Goal: Task Accomplishment & Management: Complete application form

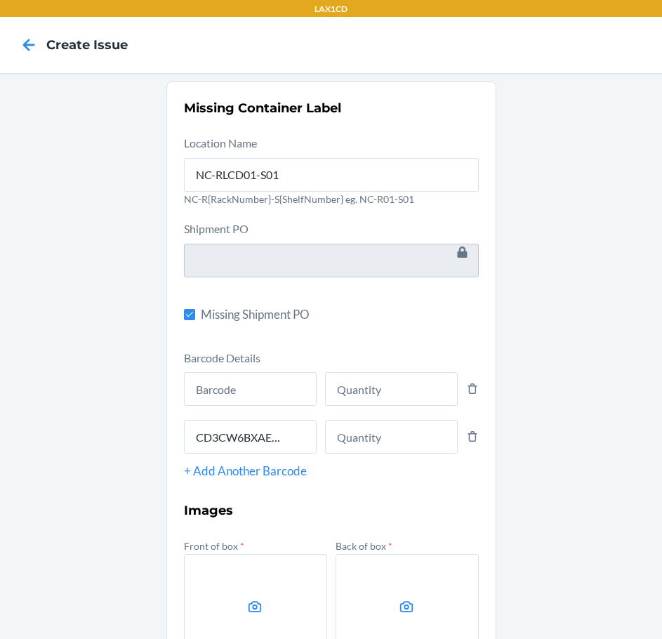
click at [550, 101] on div "Missing Container Label Location Name NC-RLCD01-S01 NC-R{RackNumber}-S{ShelfNum…" at bounding box center [331, 470] width 662 height 794
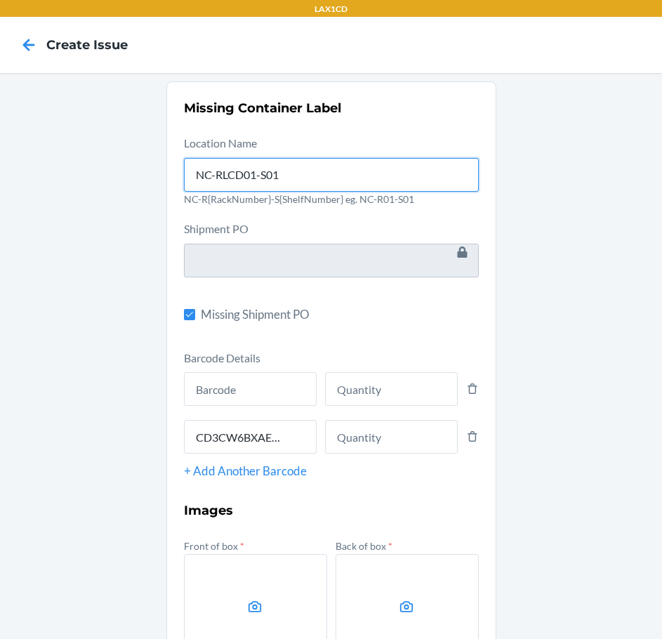
click at [300, 175] on input "NC-RLCD01-S01" at bounding box center [331, 175] width 295 height 34
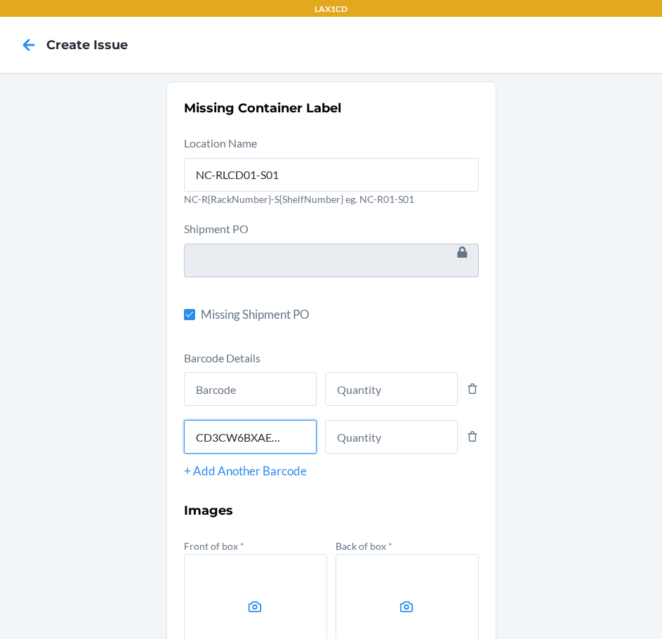
click at [288, 435] on input "CD3CW6BXAEW" at bounding box center [250, 437] width 133 height 34
type input "C"
type input "8"
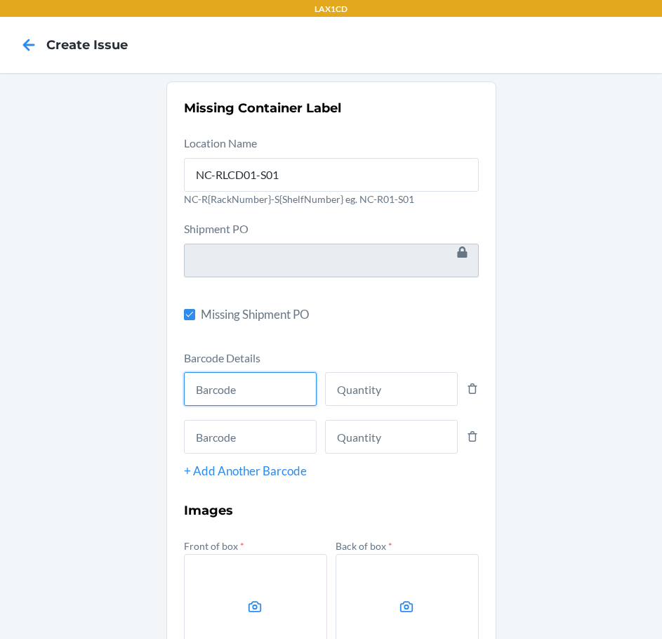
click at [272, 387] on input "text" at bounding box center [250, 389] width 133 height 34
type input "843085198251"
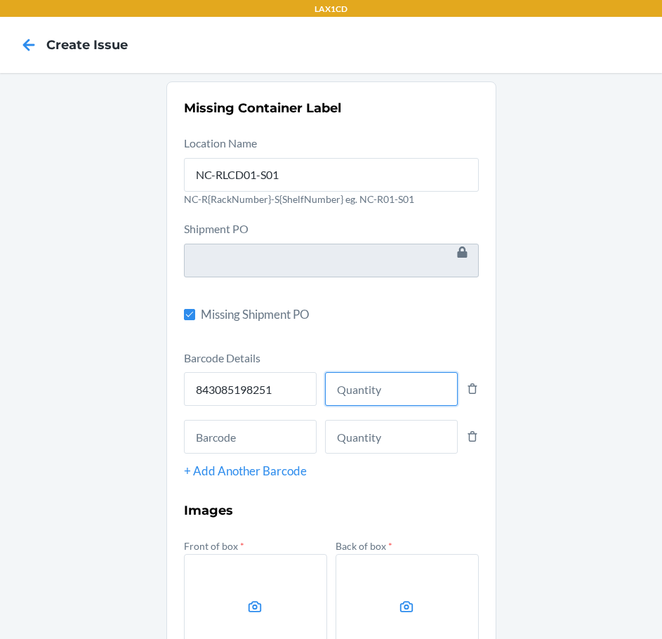
click at [360, 386] on input "number" at bounding box center [391, 389] width 133 height 34
type input "5"
click at [229, 606] on label at bounding box center [255, 606] width 143 height 105
click at [0, 0] on input "file" at bounding box center [0, 0] width 0 height 0
click at [220, 573] on label at bounding box center [255, 606] width 143 height 105
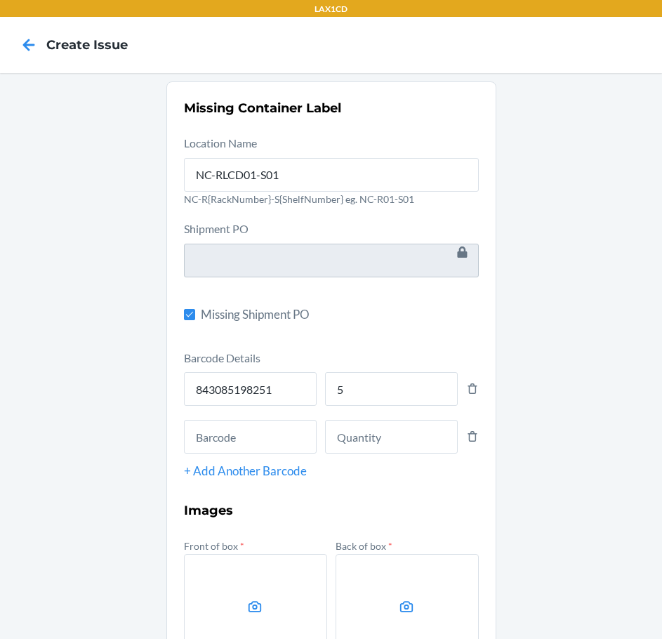
click at [0, 0] on input "file" at bounding box center [0, 0] width 0 height 0
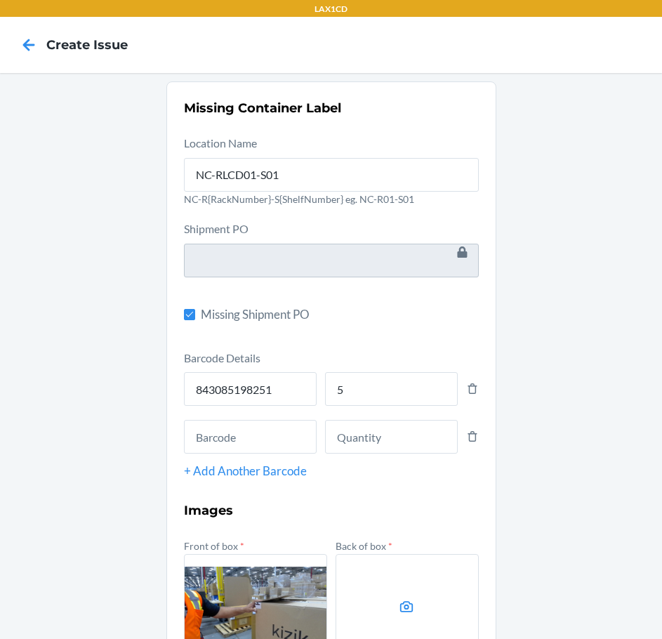
click at [409, 604] on icon at bounding box center [407, 607] width 16 height 16
click at [0, 0] on input "file" at bounding box center [0, 0] width 0 height 0
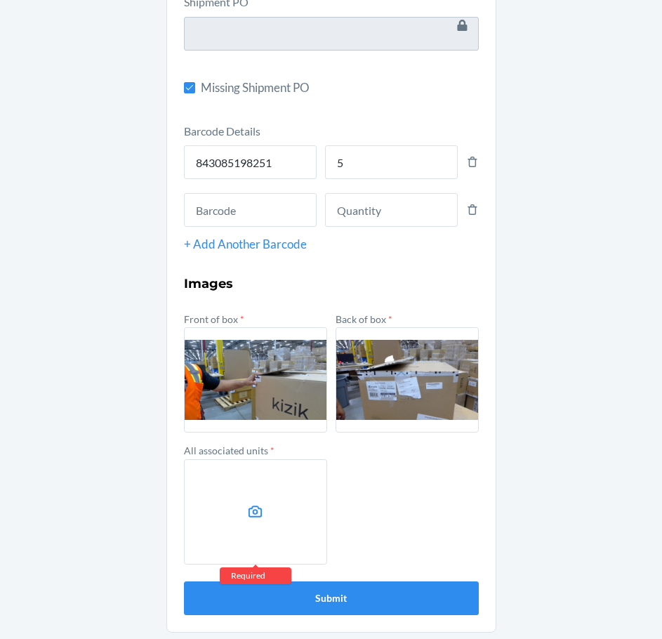
scroll to position [229, 0]
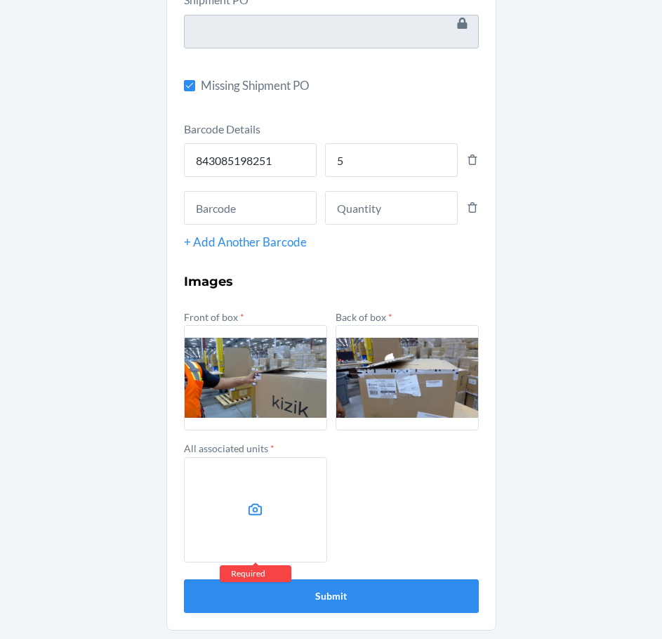
drag, startPoint x: 166, startPoint y: 145, endPoint x: 246, endPoint y: 521, distance: 385.1
click at [246, 521] on label at bounding box center [255, 509] width 143 height 105
click at [0, 0] on input "file" at bounding box center [0, 0] width 0 height 0
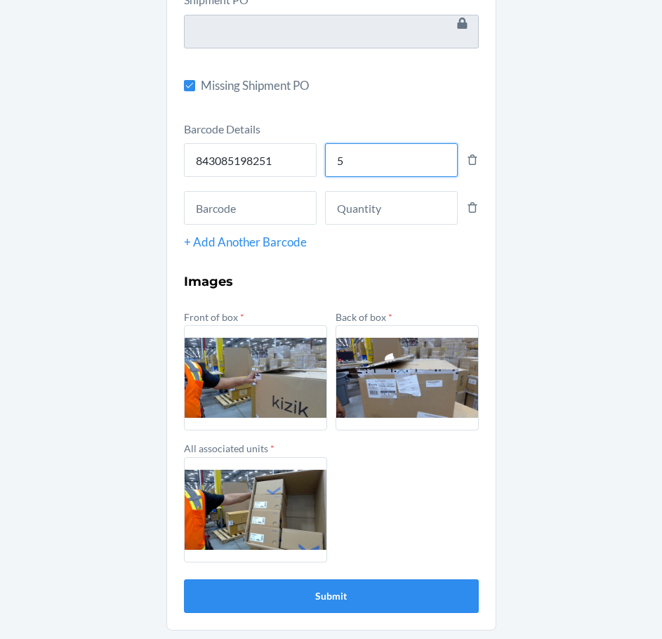
click at [415, 161] on input "5" at bounding box center [391, 160] width 133 height 34
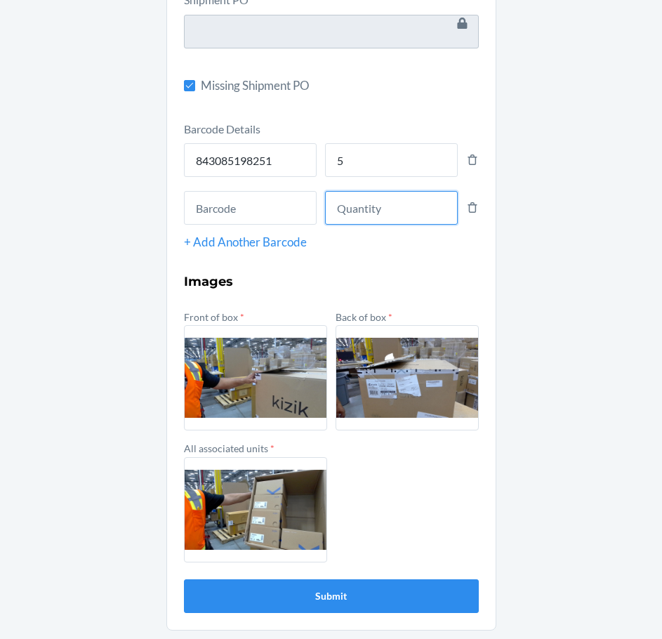
click at [407, 211] on input "number" at bounding box center [391, 208] width 133 height 34
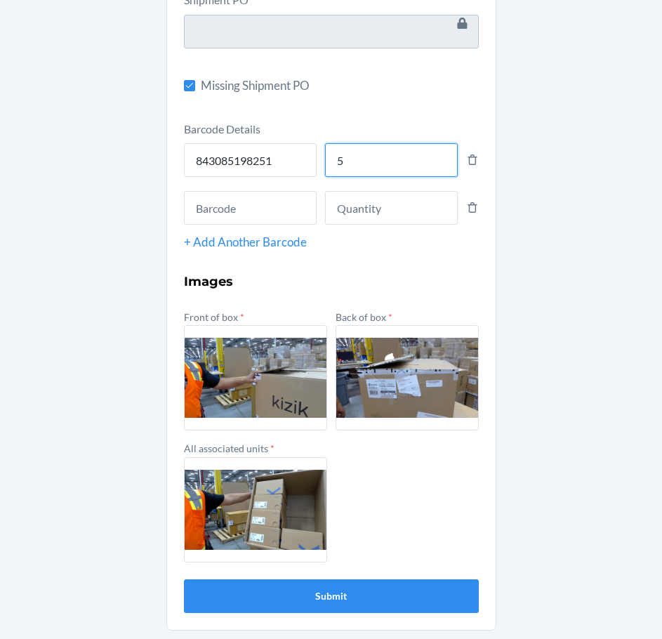
click at [409, 159] on input "5" at bounding box center [391, 160] width 133 height 34
type input "5"
click at [351, 597] on button "Submit" at bounding box center [331, 596] width 295 height 34
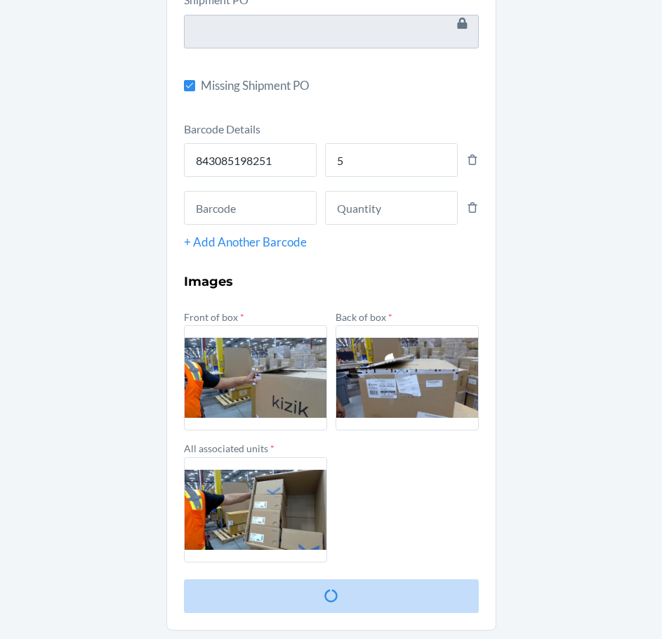
scroll to position [0, 0]
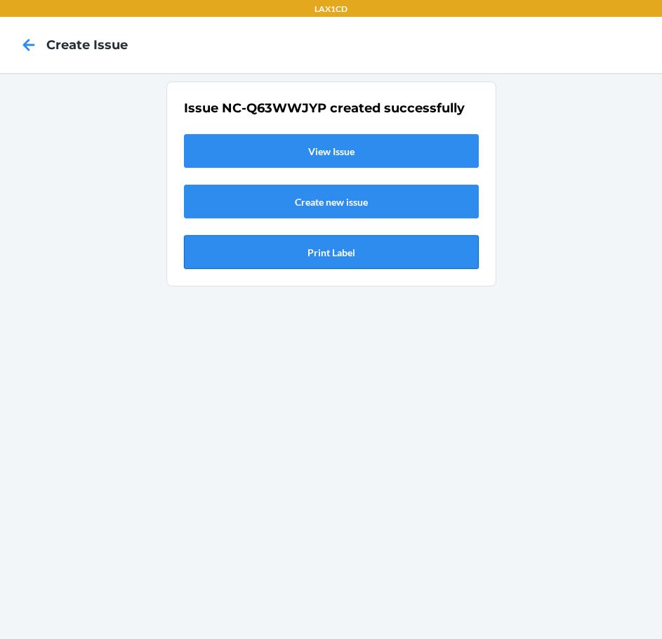
click at [375, 253] on button "Print Label" at bounding box center [331, 252] width 295 height 34
click at [360, 152] on link "View Issue" at bounding box center [331, 151] width 295 height 34
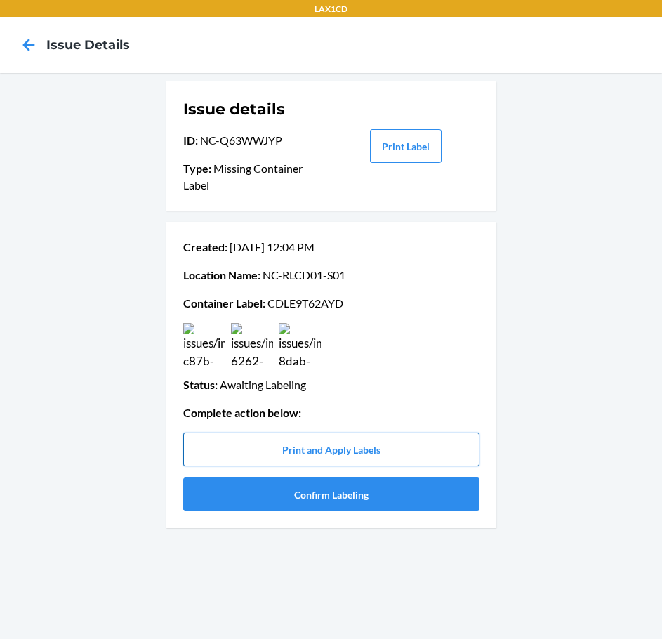
click at [326, 455] on button "Print and Apply Labels" at bounding box center [331, 449] width 296 height 34
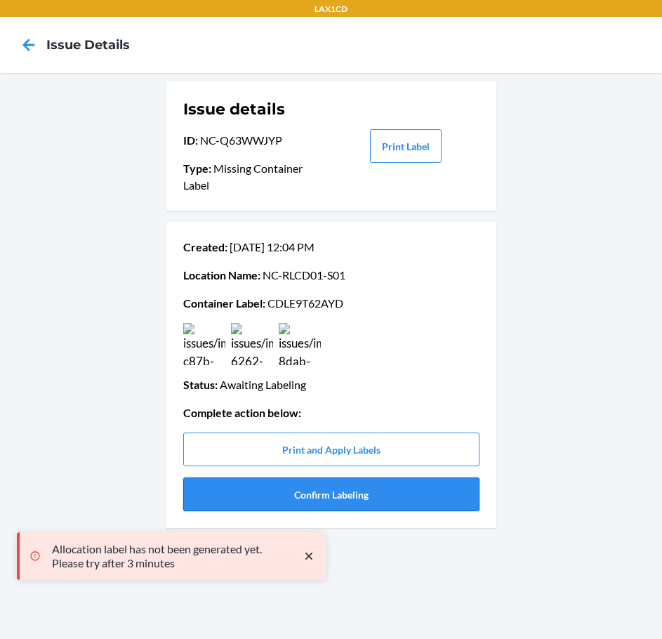
click at [320, 493] on button "Confirm Labeling" at bounding box center [331, 494] width 296 height 34
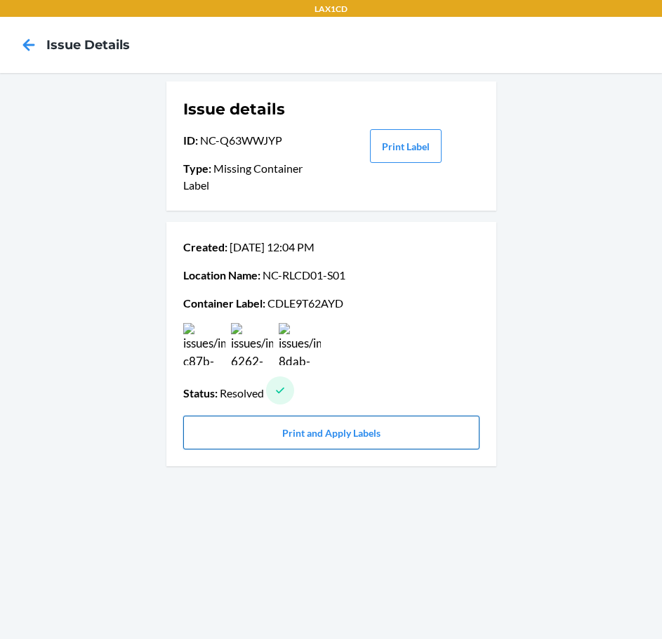
click at [249, 434] on button "Print and Apply Labels" at bounding box center [331, 432] width 296 height 34
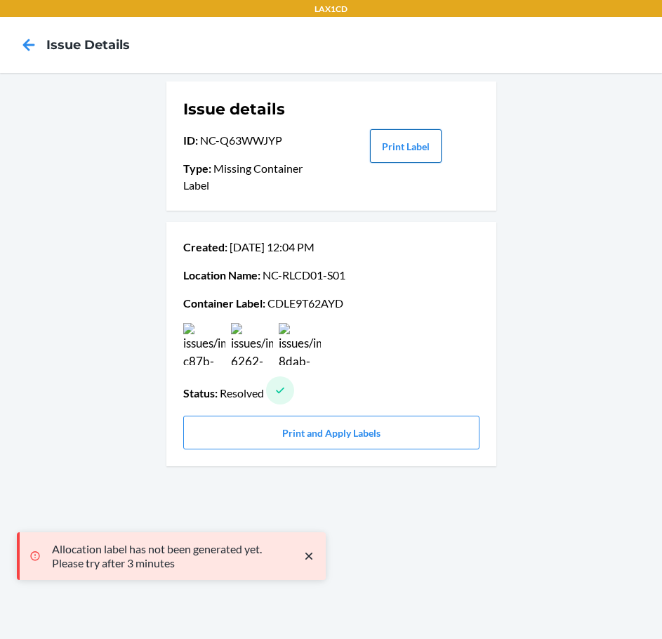
click at [414, 139] on button "Print Label" at bounding box center [406, 146] width 72 height 34
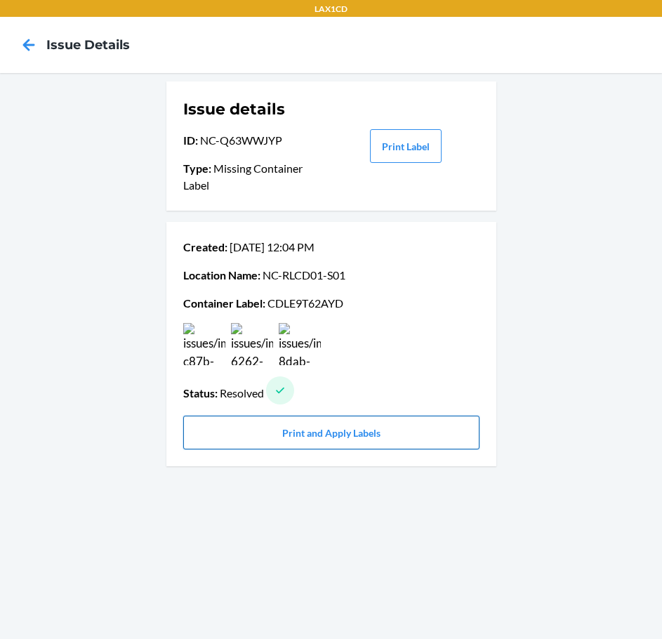
click at [293, 424] on button "Print and Apply Labels" at bounding box center [331, 432] width 296 height 34
click at [407, 359] on div at bounding box center [331, 344] width 302 height 42
click at [378, 431] on button "Print and Apply Labels" at bounding box center [331, 432] width 296 height 34
click at [23, 44] on icon at bounding box center [29, 45] width 12 height 12
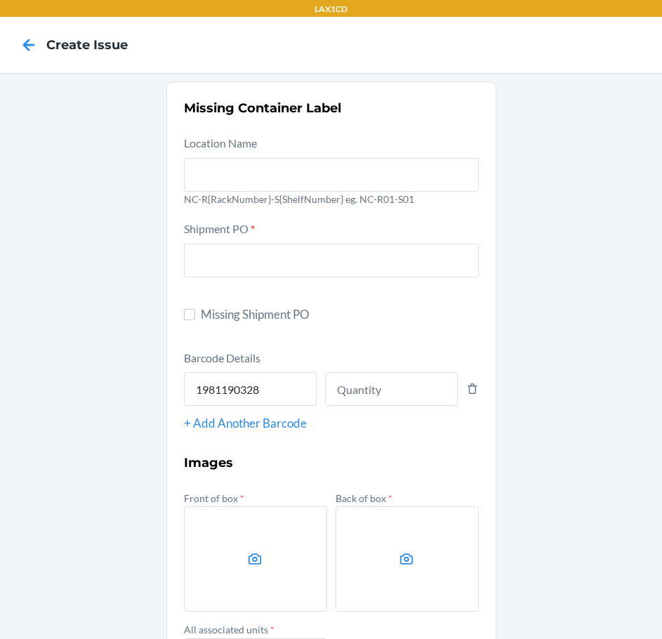
type input "198119032804"
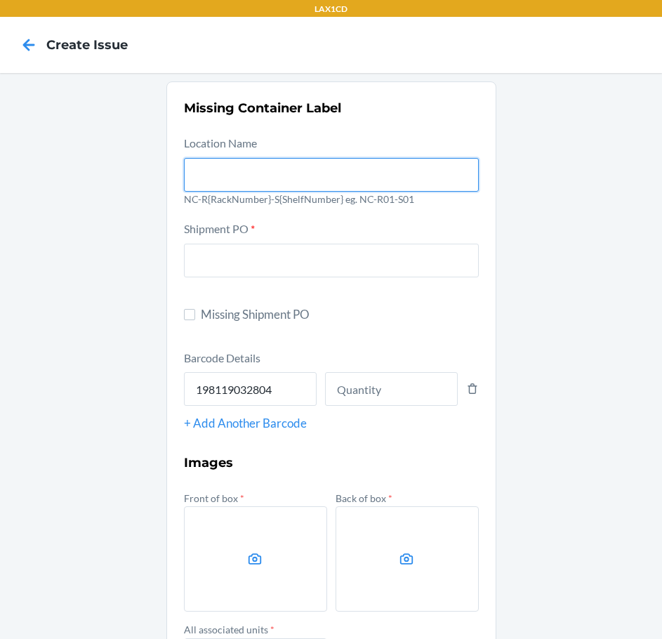
click at [339, 185] on input "text" at bounding box center [331, 175] width 295 height 34
type input "NC-RLCD01-S01"
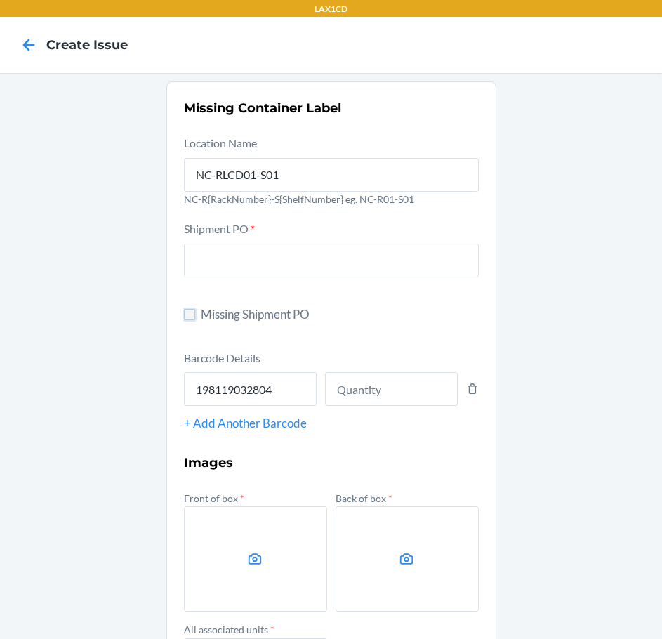
click at [185, 316] on input "Missing Shipment PO" at bounding box center [189, 314] width 11 height 11
checkbox input "true"
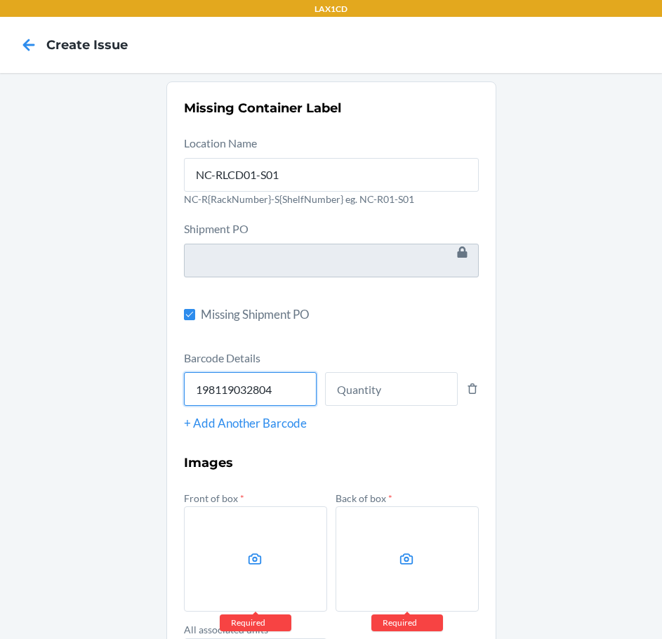
click at [275, 389] on input "198119032804" at bounding box center [250, 389] width 133 height 34
type input "1"
type input "198119032804"
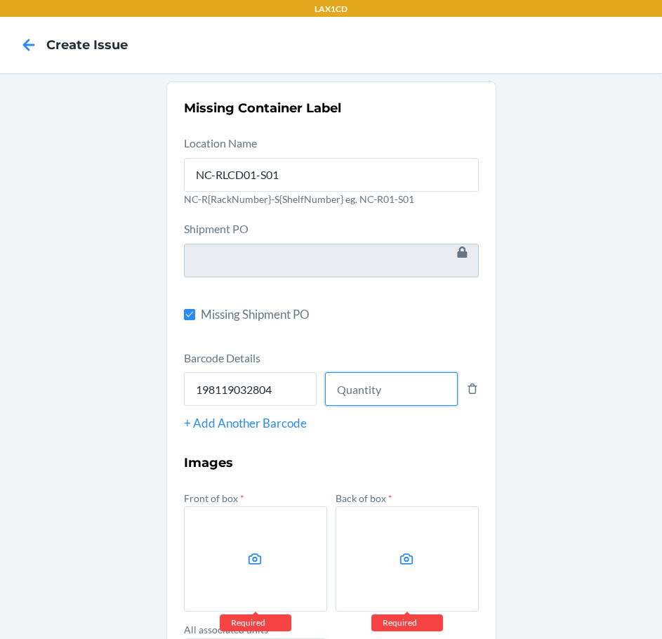
click at [393, 396] on input "number" at bounding box center [391, 389] width 133 height 34
type input "8"
click at [255, 566] on icon at bounding box center [255, 559] width 16 height 16
click at [0, 0] on input "file" at bounding box center [0, 0] width 0 height 0
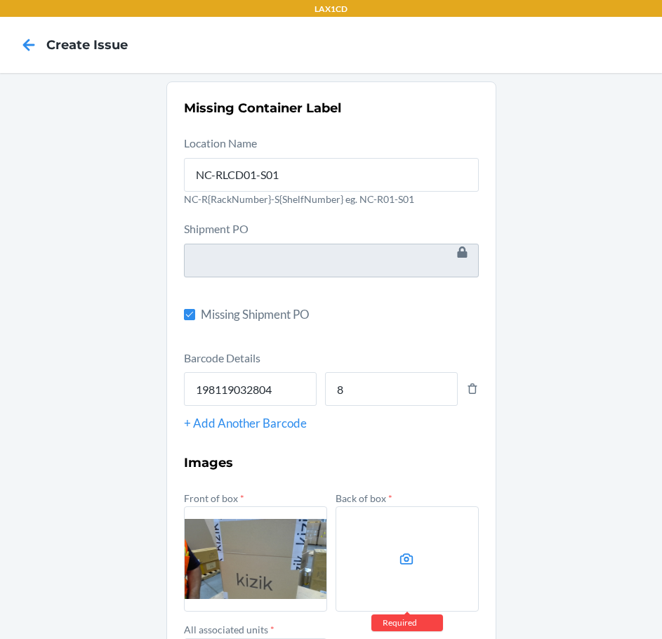
click at [399, 559] on icon at bounding box center [407, 559] width 16 height 16
click at [0, 0] on input "file" at bounding box center [0, 0] width 0 height 0
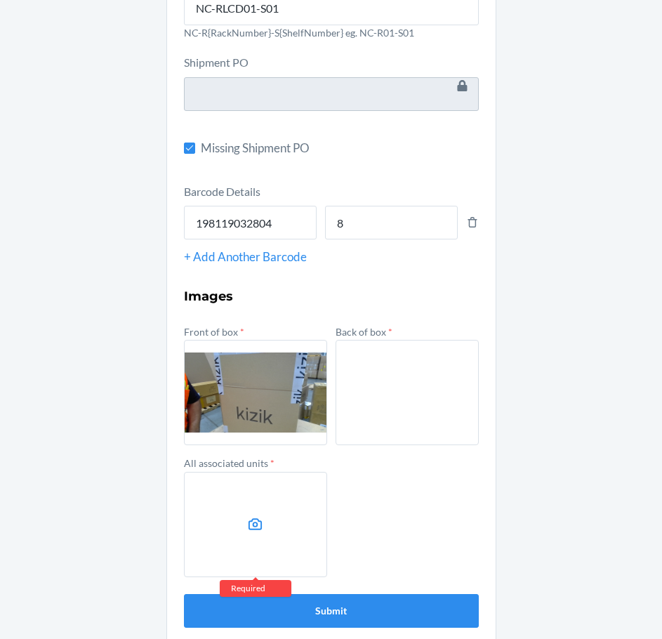
scroll to position [181, 0]
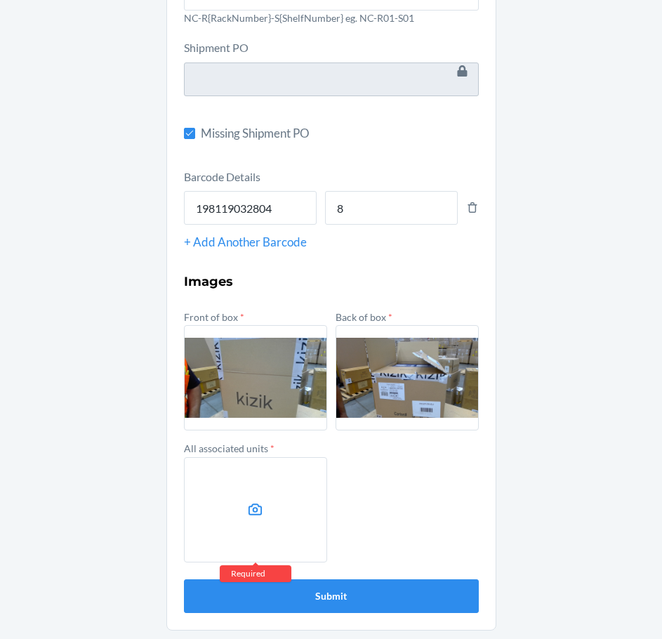
click at [270, 492] on label at bounding box center [255, 509] width 143 height 105
click at [0, 0] on input "file" at bounding box center [0, 0] width 0 height 0
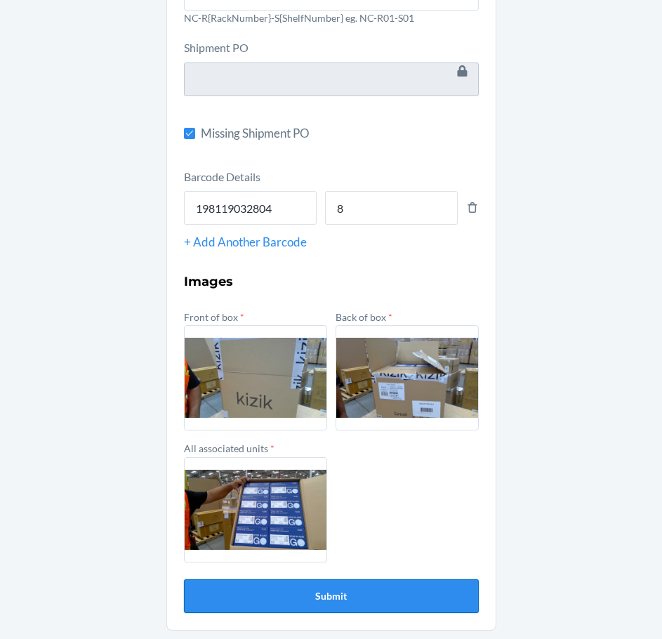
click at [359, 599] on button "Submit" at bounding box center [331, 596] width 295 height 34
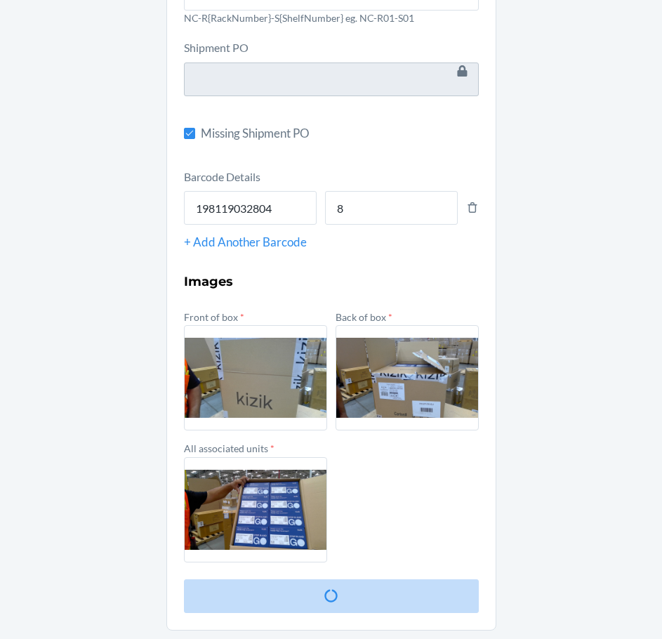
scroll to position [0, 0]
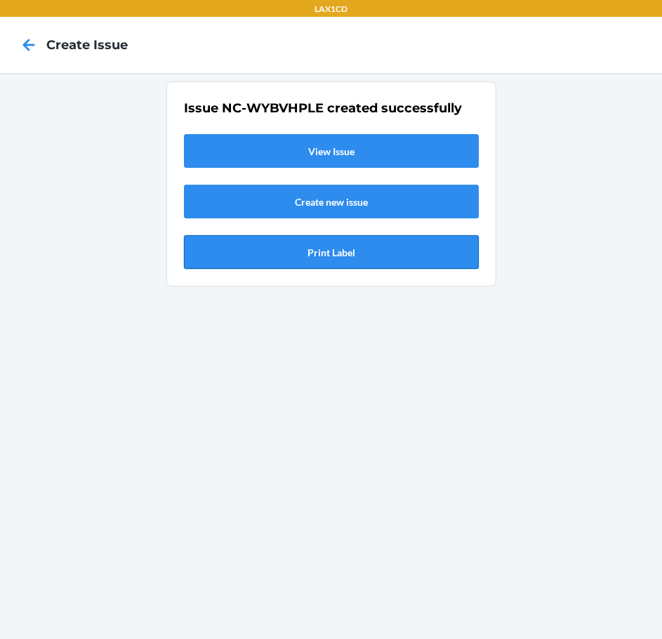
click at [345, 251] on button "Print Label" at bounding box center [331, 252] width 295 height 34
click at [343, 149] on link "View Issue" at bounding box center [331, 151] width 295 height 34
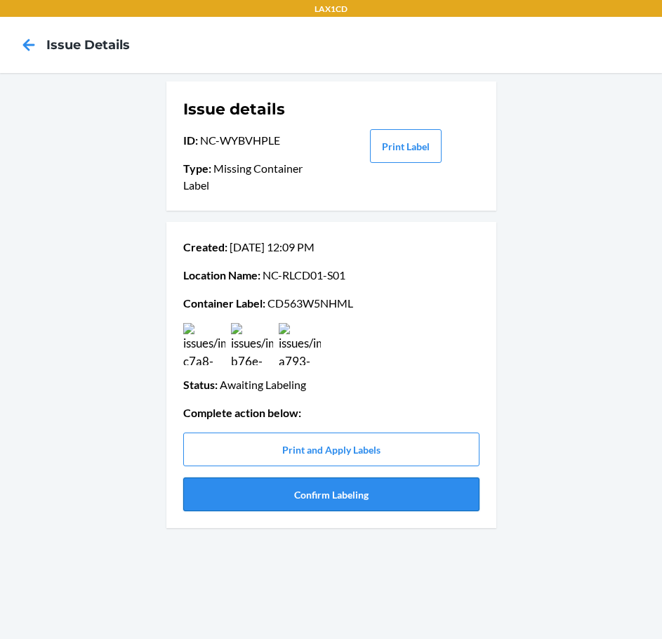
click at [361, 502] on button "Confirm Labeling" at bounding box center [331, 494] width 296 height 34
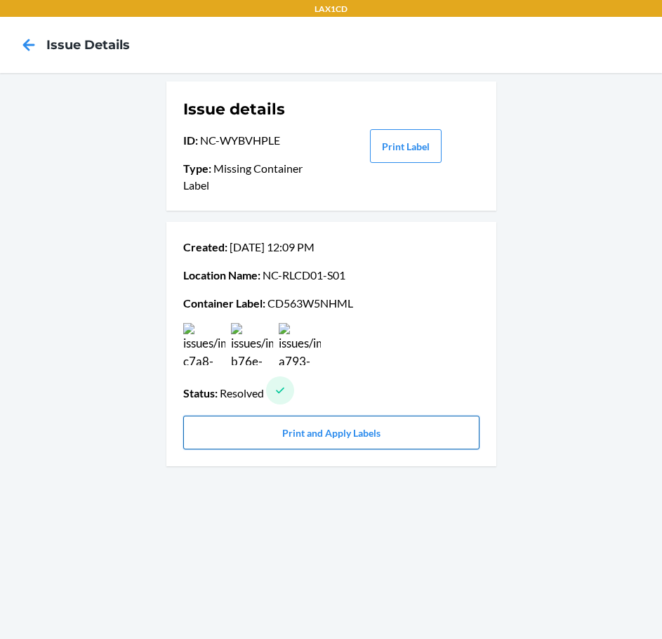
click at [303, 442] on button "Print and Apply Labels" at bounding box center [331, 432] width 296 height 34
click at [356, 434] on button "Print and Apply Labels" at bounding box center [331, 432] width 296 height 34
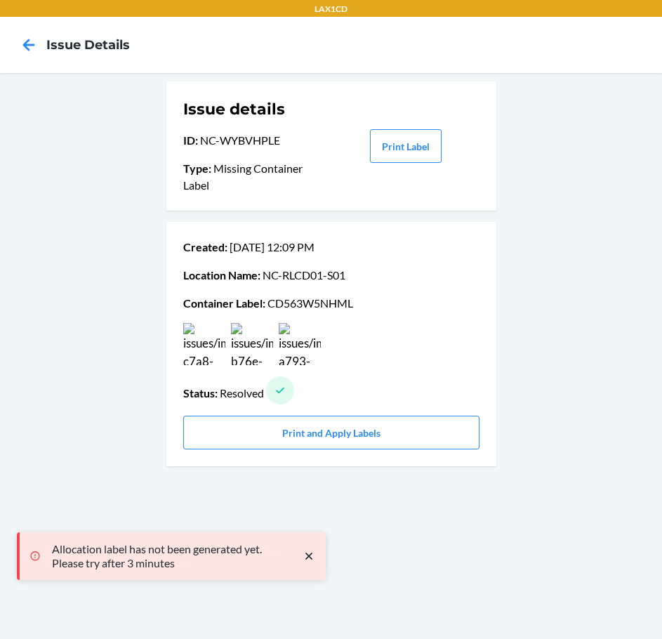
click at [312, 554] on icon "close toast" at bounding box center [309, 556] width 14 height 14
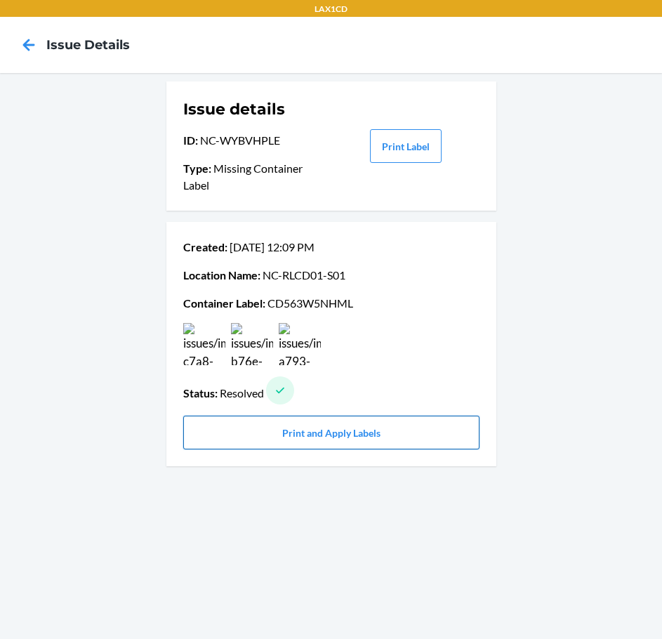
click at [345, 430] on button "Print and Apply Labels" at bounding box center [331, 432] width 296 height 34
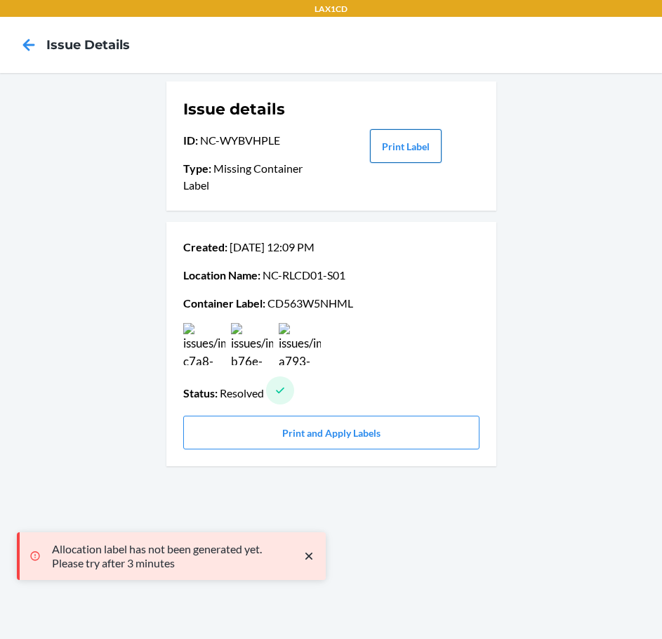
click at [406, 152] on button "Print Label" at bounding box center [406, 146] width 72 height 34
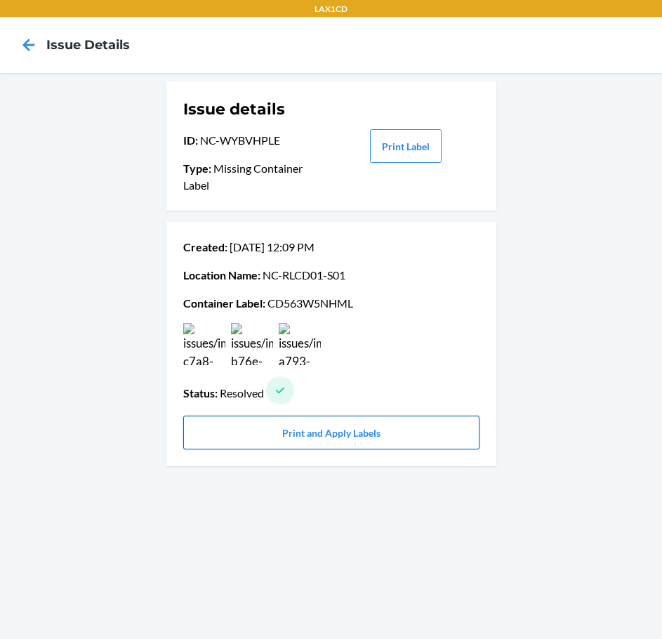
click at [314, 446] on button "Print and Apply Labels" at bounding box center [331, 432] width 296 height 34
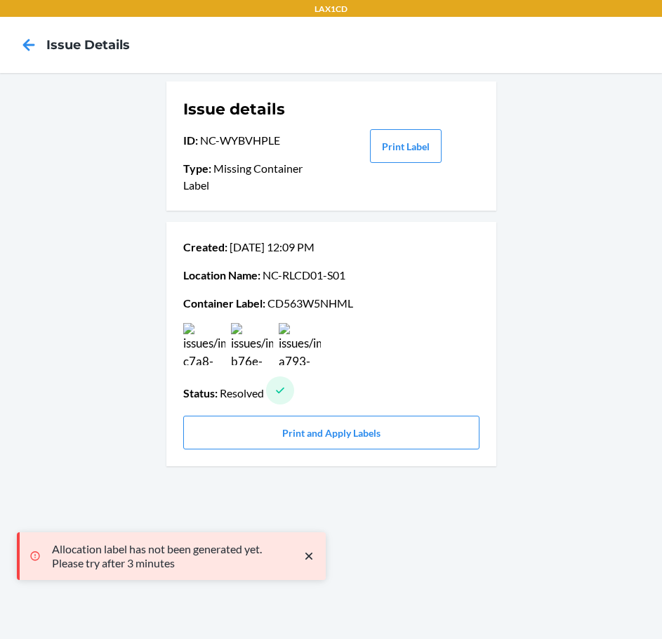
click at [281, 389] on icon at bounding box center [280, 390] width 14 height 14
click at [281, 429] on button "Print and Apply Labels" at bounding box center [331, 432] width 296 height 34
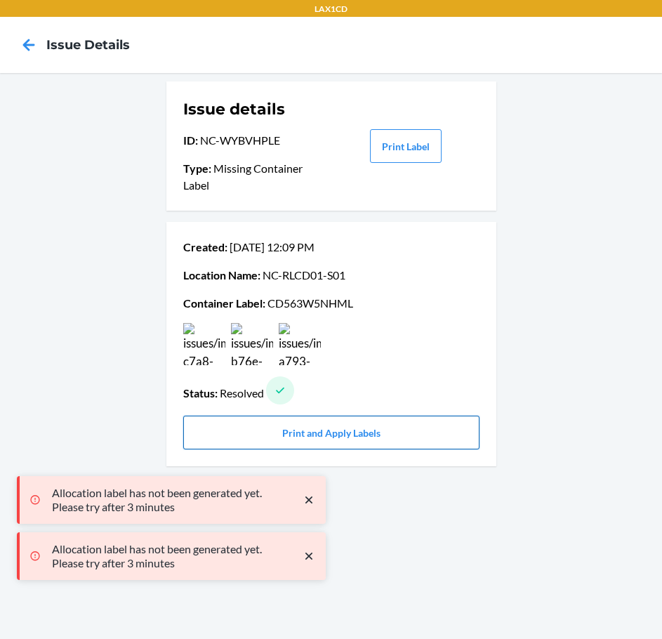
click at [281, 427] on button "Print and Apply Labels" at bounding box center [331, 432] width 296 height 34
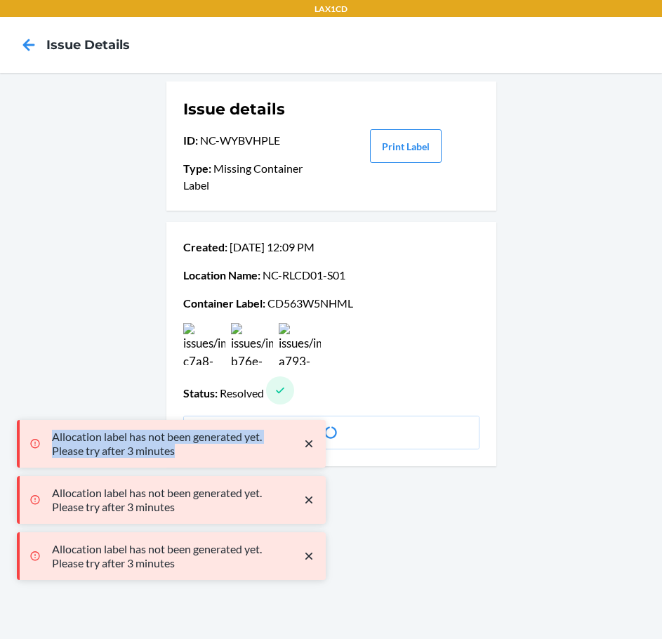
click at [281, 453] on div "Allocation label has not been generated yet. Please try after 3 minutes Allocat…" at bounding box center [171, 537] width 309 height 168
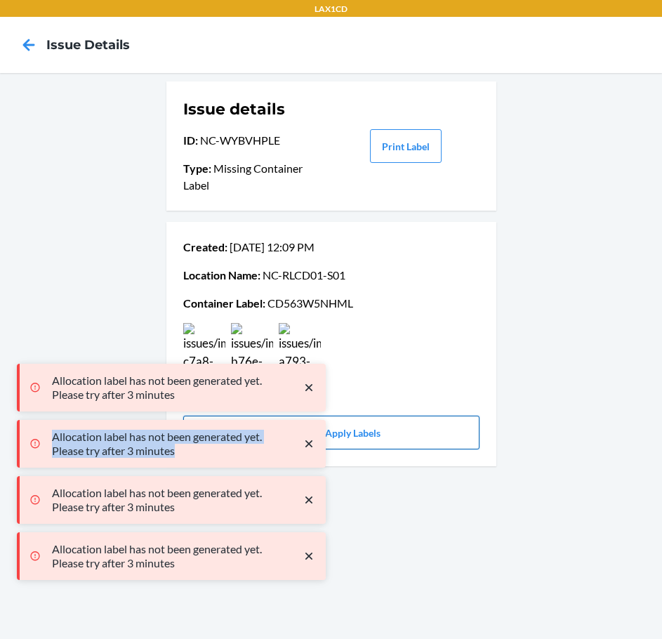
click at [281, 427] on div "Allocation label has not been generated yet. Please try after 3 minutes" at bounding box center [172, 443] width 295 height 36
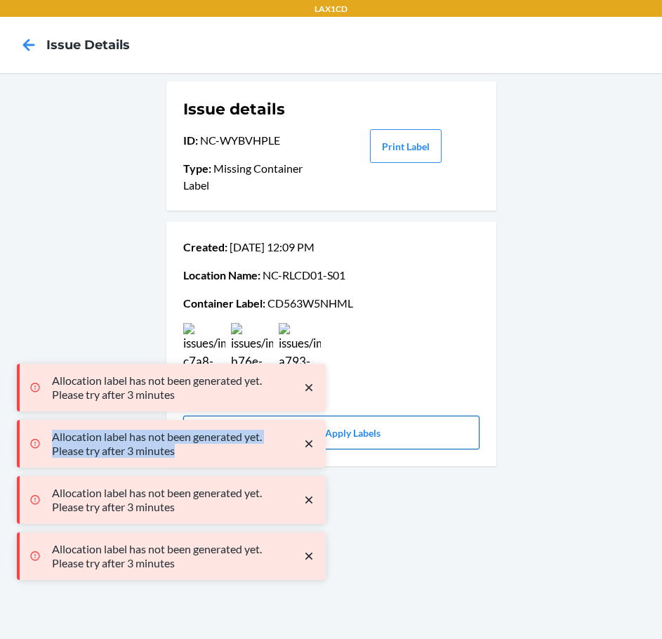
click at [281, 427] on div "Allocation label has not been generated yet. Please try after 3 minutes" at bounding box center [172, 443] width 295 height 36
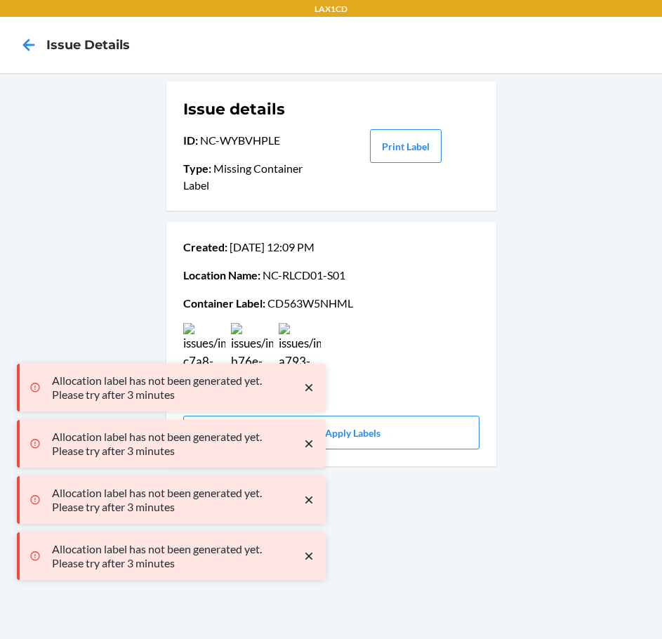
click at [309, 392] on icon "close toast" at bounding box center [309, 387] width 14 height 14
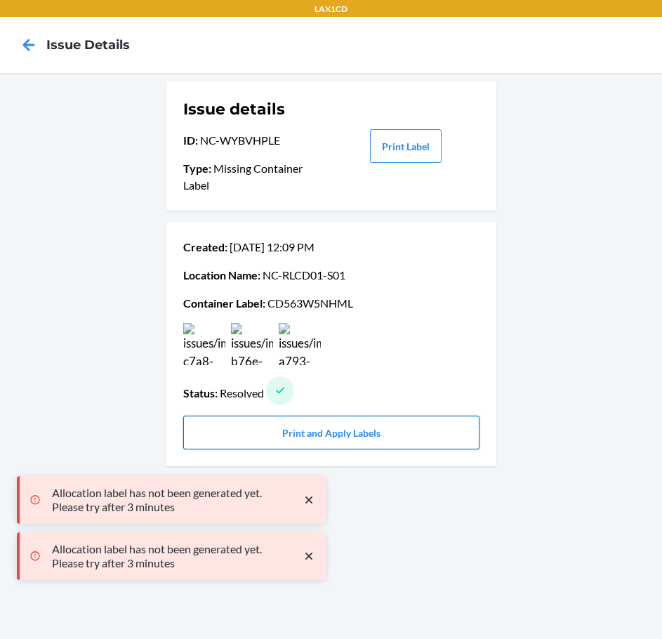
click at [302, 436] on button "Print and Apply Labels" at bounding box center [331, 432] width 296 height 34
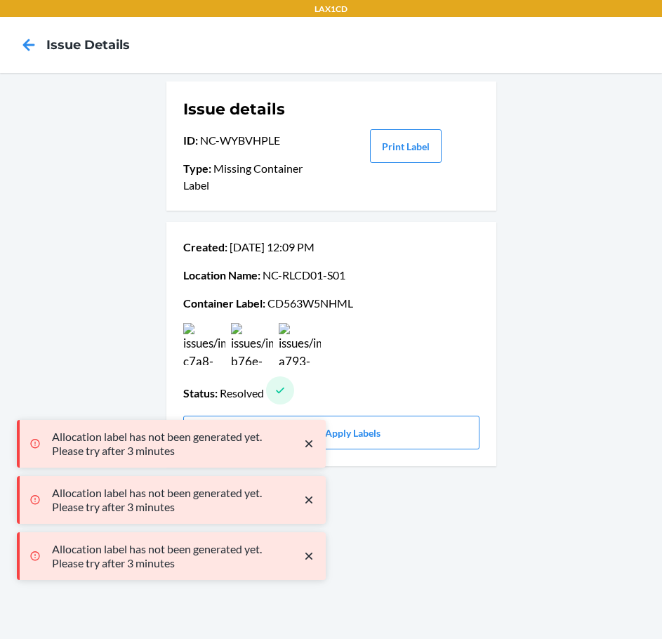
click at [307, 505] on icon "close toast" at bounding box center [309, 500] width 14 height 14
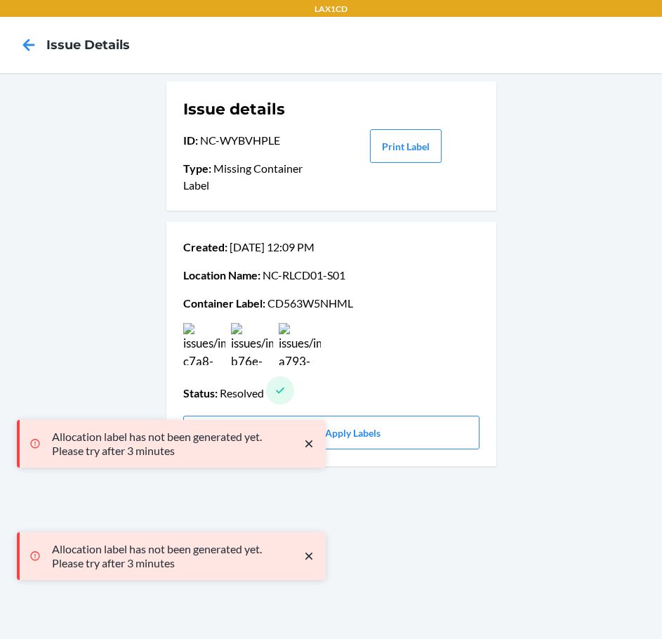
click at [305, 555] on icon "close toast" at bounding box center [309, 556] width 14 height 14
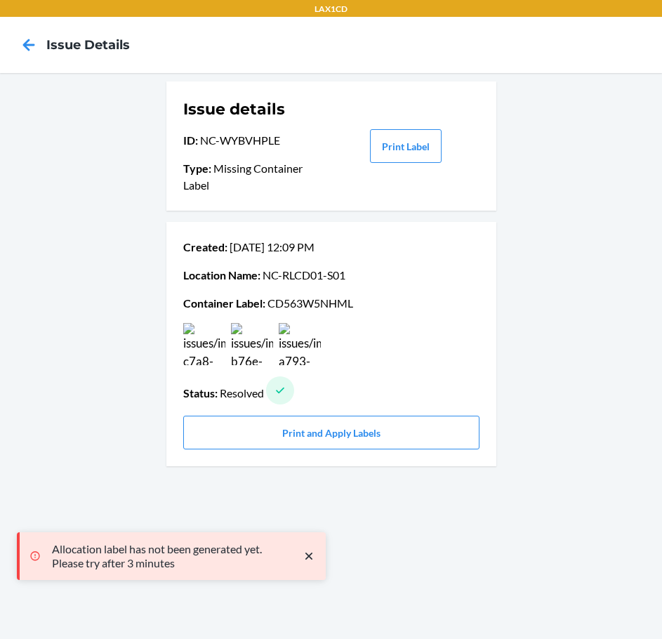
click at [314, 551] on icon "close toast" at bounding box center [309, 556] width 14 height 14
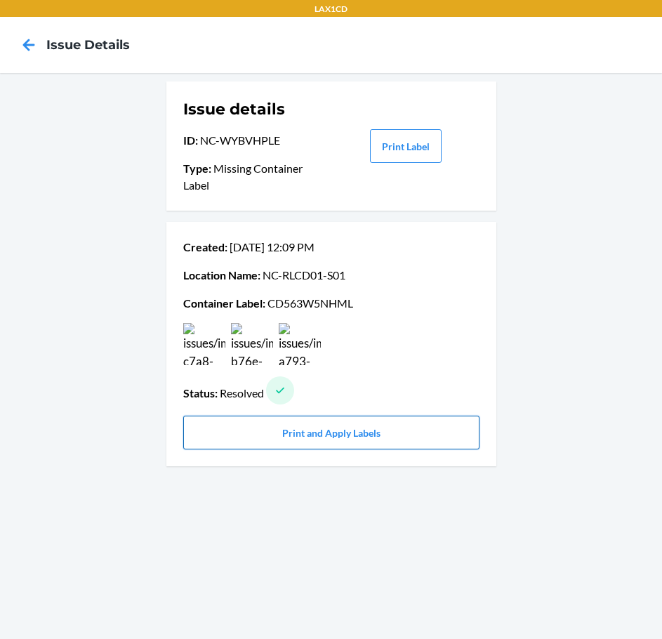
click at [349, 440] on button "Print and Apply Labels" at bounding box center [331, 432] width 296 height 34
drag, startPoint x: 349, startPoint y: 440, endPoint x: 254, endPoint y: 485, distance: 105.5
click at [254, 491] on div "Issue details ID : NC-WYBVHPLE Type : Missing Container Label Print Label Creat…" at bounding box center [331, 356] width 662 height 566
click at [352, 434] on button "Print and Apply Labels" at bounding box center [331, 432] width 296 height 34
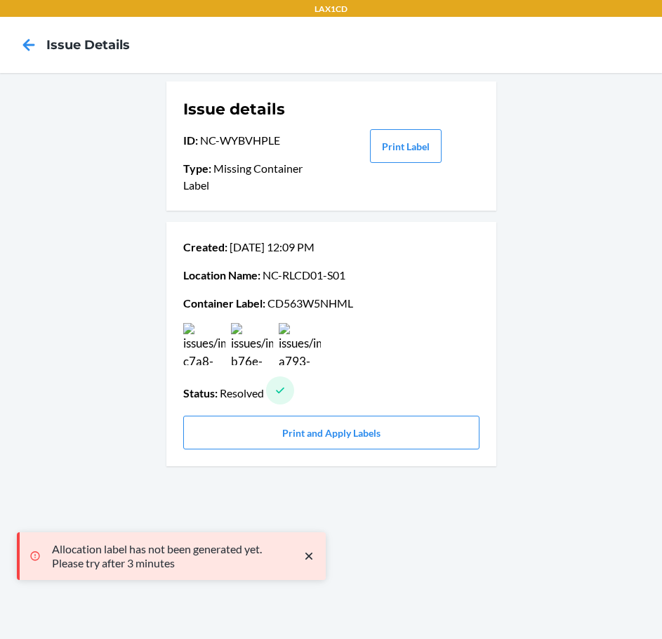
click at [309, 554] on icon "close toast" at bounding box center [309, 556] width 14 height 14
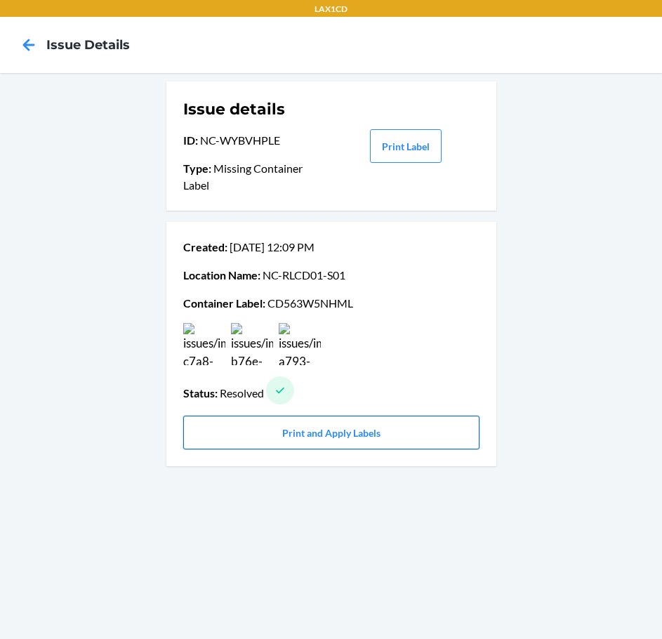
click at [282, 433] on button "Print and Apply Labels" at bounding box center [331, 432] width 296 height 34
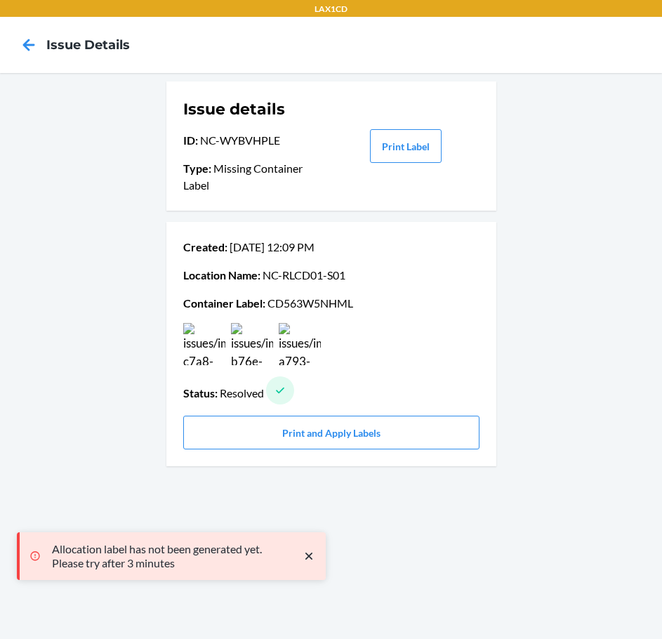
click at [307, 560] on icon "close toast" at bounding box center [309, 556] width 14 height 14
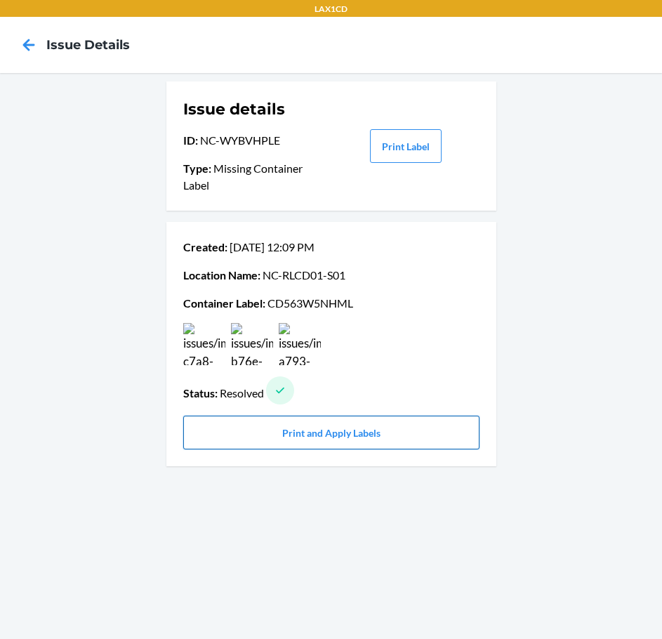
click at [292, 438] on button "Print and Apply Labels" at bounding box center [331, 432] width 296 height 34
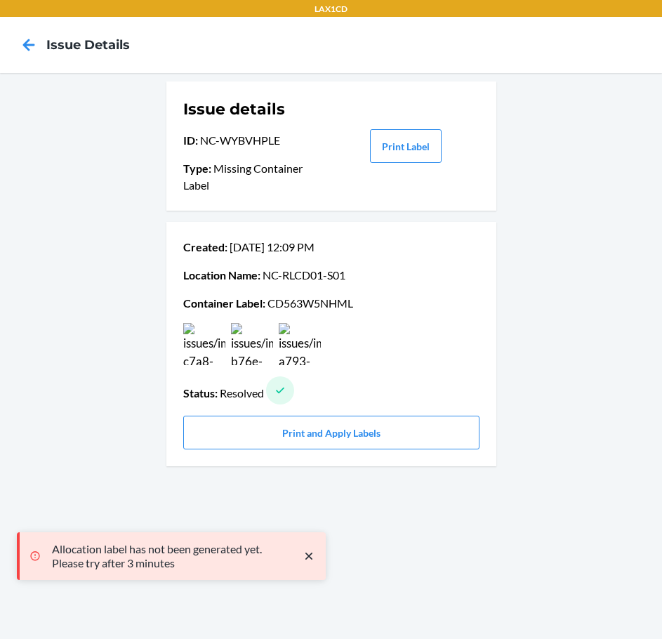
click at [314, 558] on icon "close toast" at bounding box center [309, 556] width 14 height 14
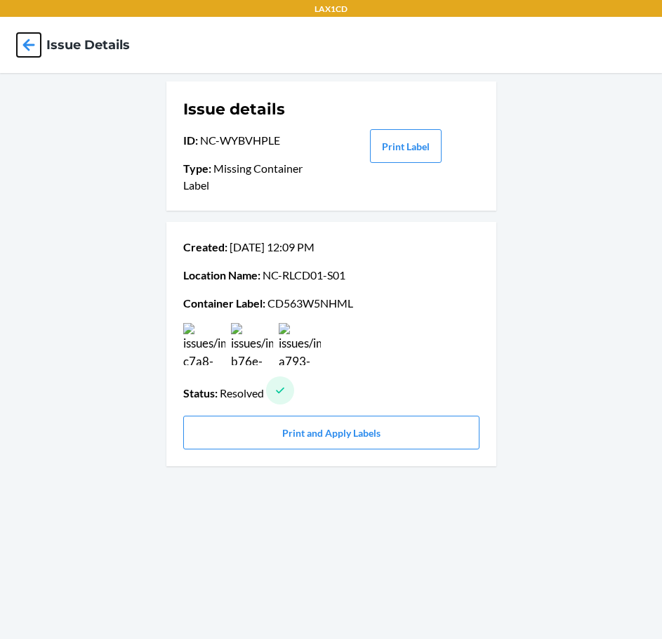
click at [27, 51] on icon at bounding box center [29, 45] width 24 height 24
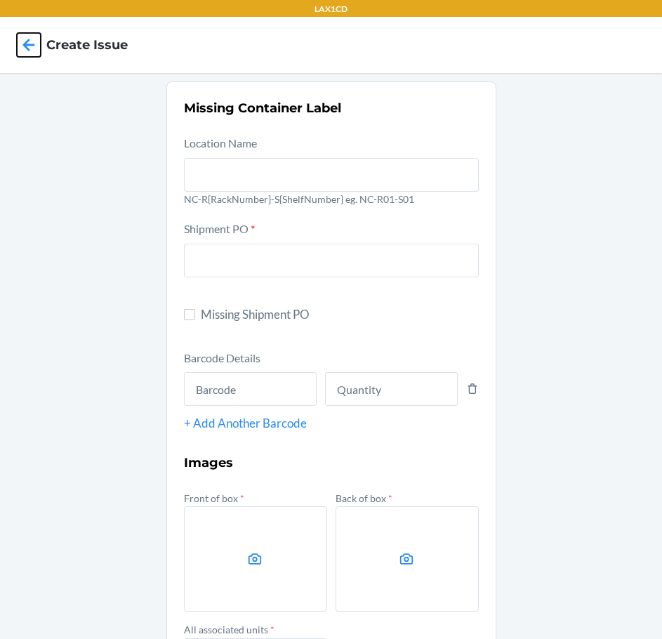
click at [36, 42] on icon at bounding box center [29, 45] width 24 height 24
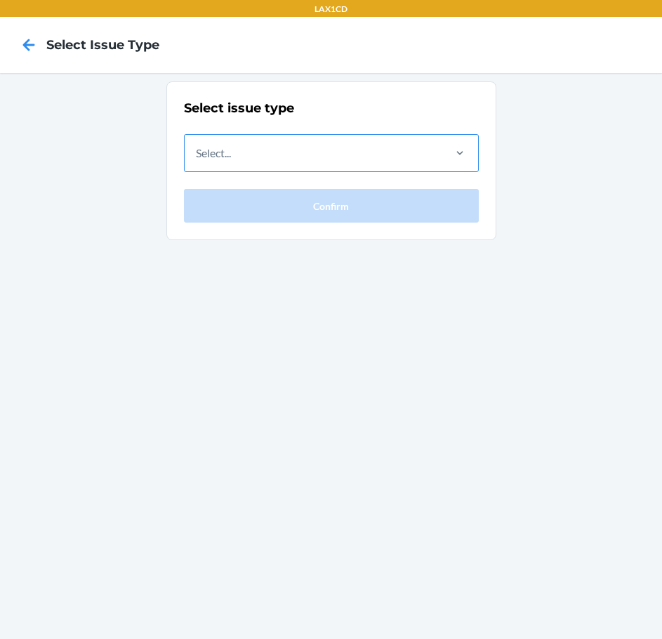
click at [306, 163] on div "Select..." at bounding box center [313, 153] width 257 height 36
click at [197, 161] on input "Select..." at bounding box center [196, 153] width 1 height 17
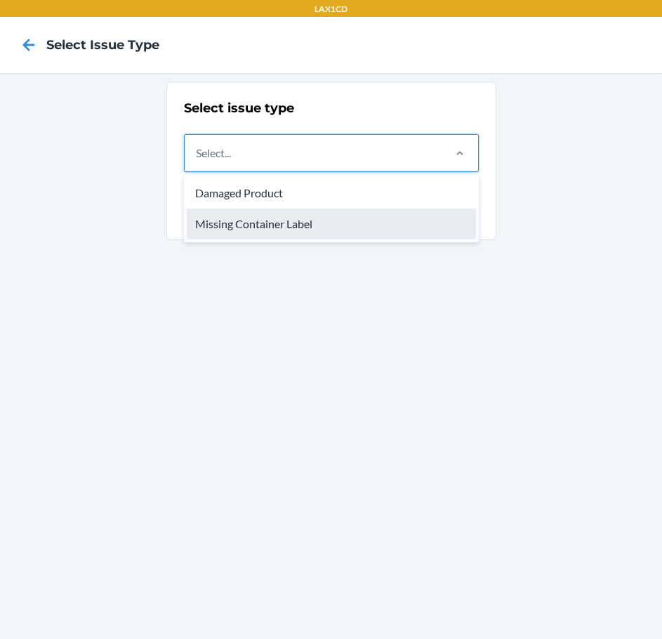
click at [322, 229] on div "Missing Container Label" at bounding box center [331, 223] width 289 height 31
click at [197, 161] on input "option Missing Container Label focused, 2 of 2. 2 results available. Use Up and…" at bounding box center [196, 153] width 1 height 17
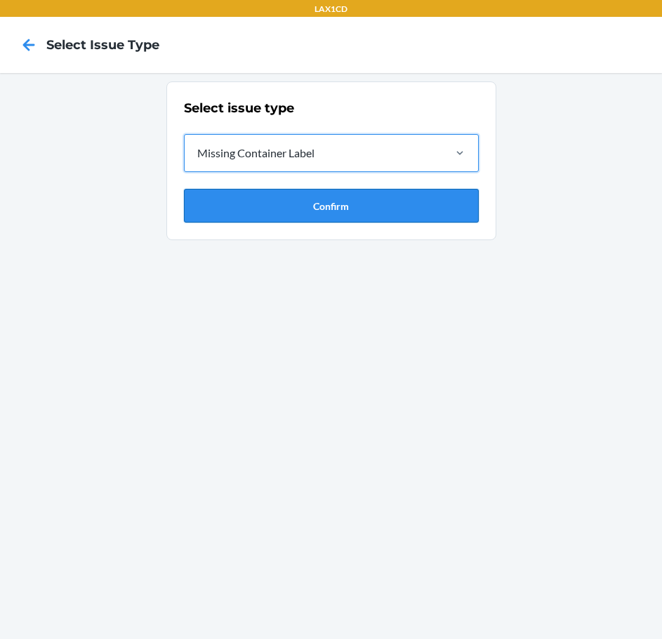
click at [328, 213] on button "Confirm" at bounding box center [331, 206] width 295 height 34
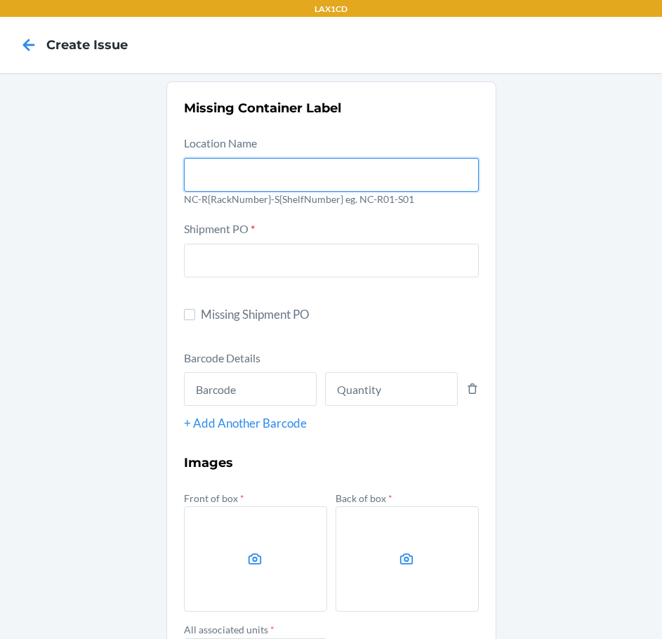
click at [280, 165] on input "text" at bounding box center [331, 175] width 295 height 34
type input "NC-RLCD01-S01"
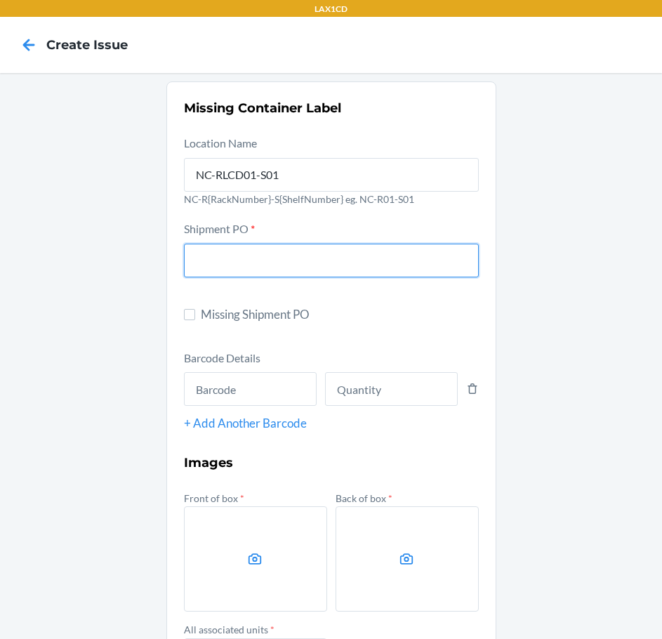
click at [253, 249] on input "text" at bounding box center [331, 261] width 295 height 34
click at [186, 316] on input "Missing Shipment PO" at bounding box center [189, 314] width 11 height 11
checkbox input "true"
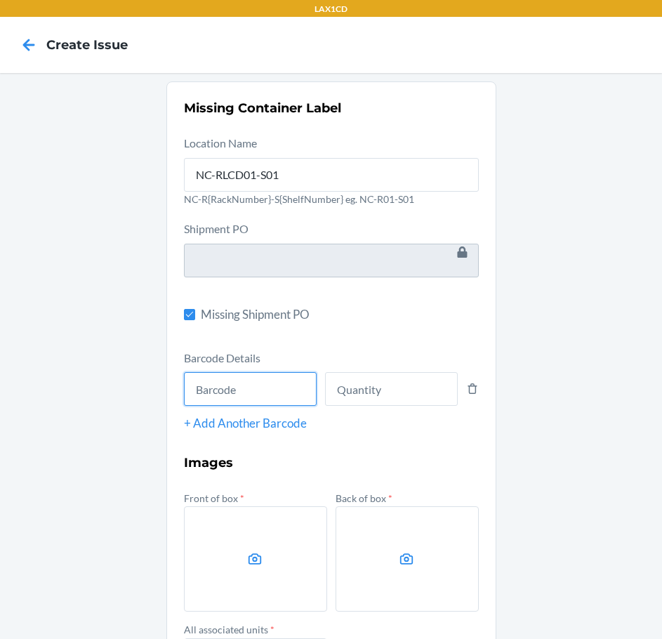
click at [258, 383] on input "text" at bounding box center [250, 389] width 133 height 34
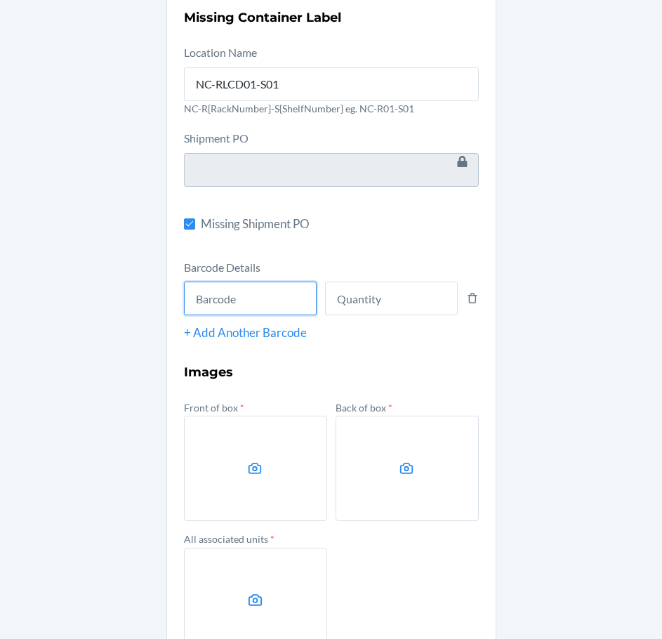
scroll to position [181, 0]
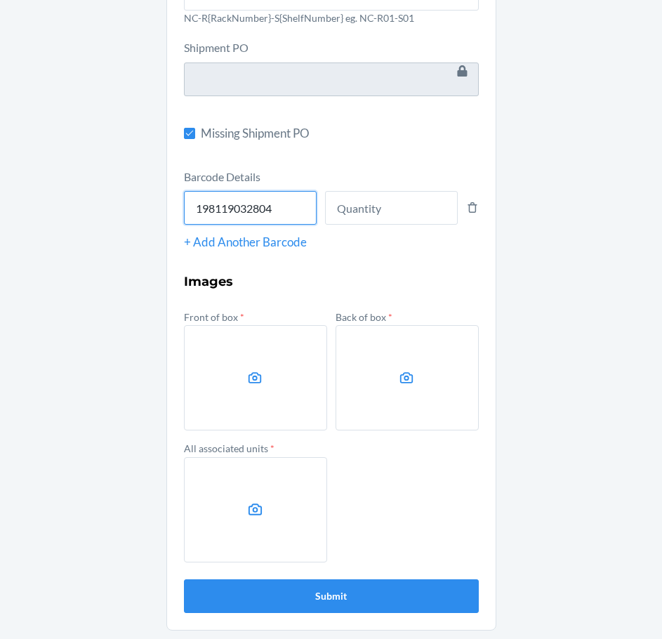
type input "198119032804"
click at [184, 579] on button "Submit" at bounding box center [331, 596] width 295 height 34
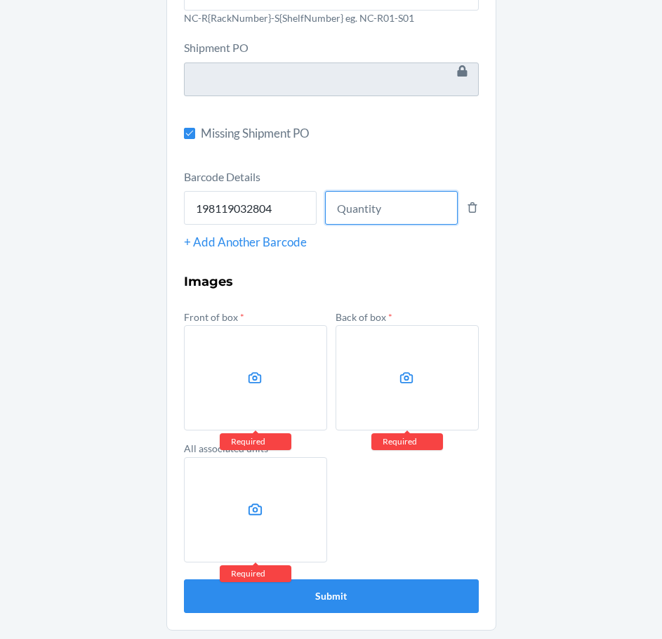
click at [390, 220] on input "number" at bounding box center [391, 208] width 133 height 34
type input "8"
click at [258, 388] on label at bounding box center [255, 377] width 143 height 105
click at [0, 0] on input "file" at bounding box center [0, 0] width 0 height 0
click at [272, 372] on label at bounding box center [255, 377] width 143 height 105
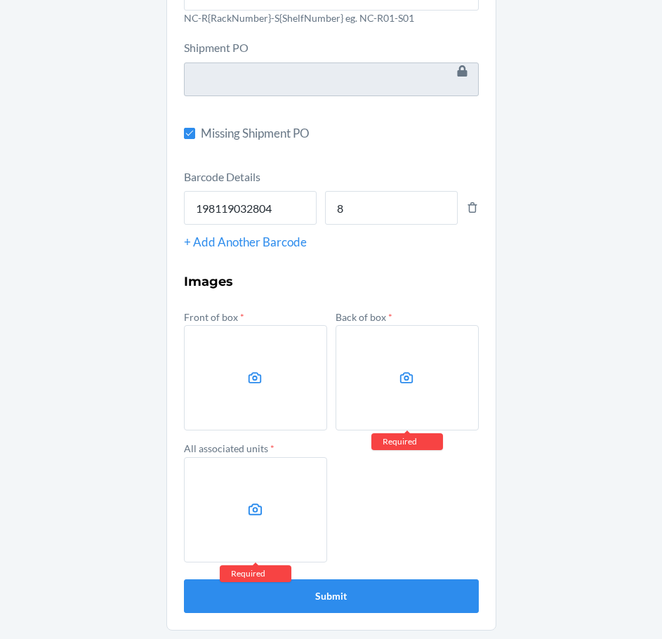
click at [0, 0] on input "file" at bounding box center [0, 0] width 0 height 0
click at [384, 382] on label at bounding box center [406, 377] width 143 height 105
click at [0, 0] on input "file" at bounding box center [0, 0] width 0 height 0
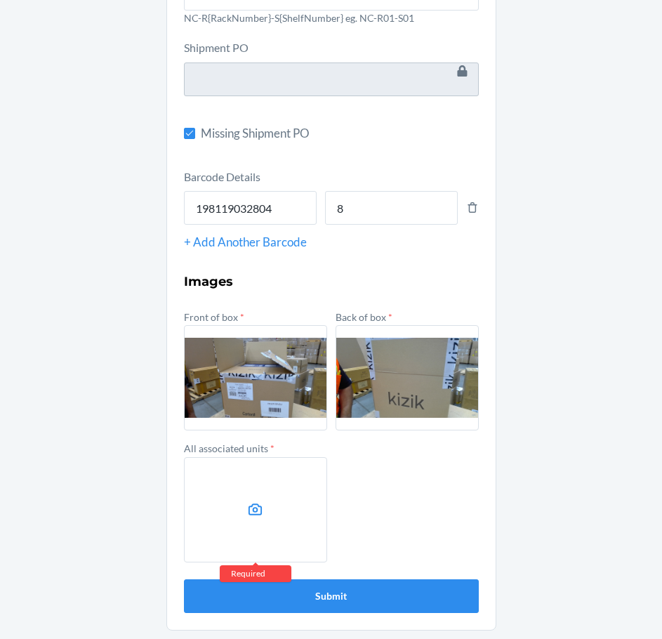
click at [244, 498] on label at bounding box center [255, 509] width 143 height 105
click at [0, 0] on input "file" at bounding box center [0, 0] width 0 height 0
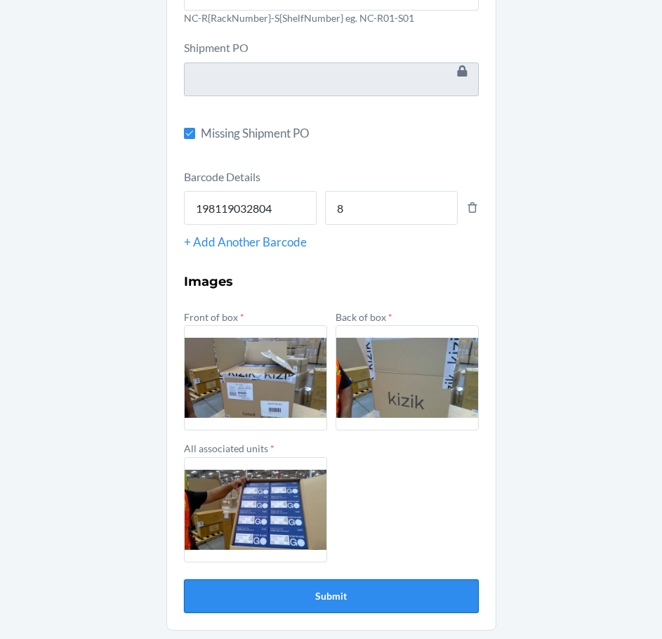
click at [356, 581] on button "Submit" at bounding box center [331, 596] width 295 height 34
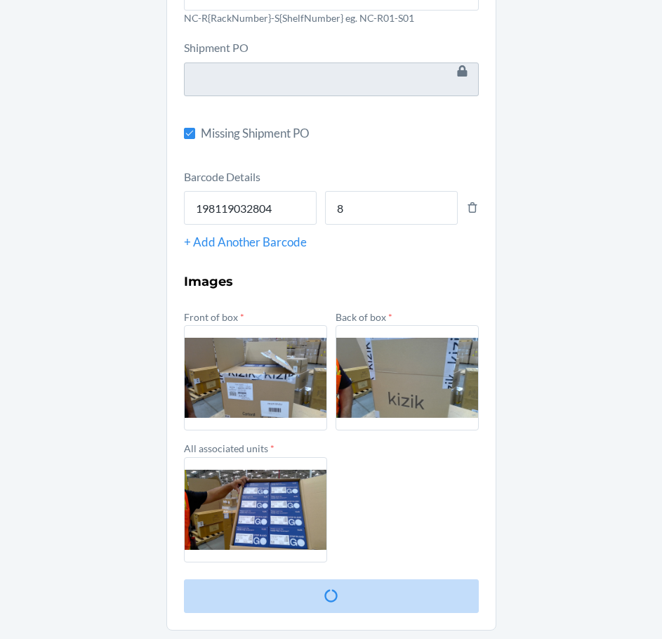
scroll to position [0, 0]
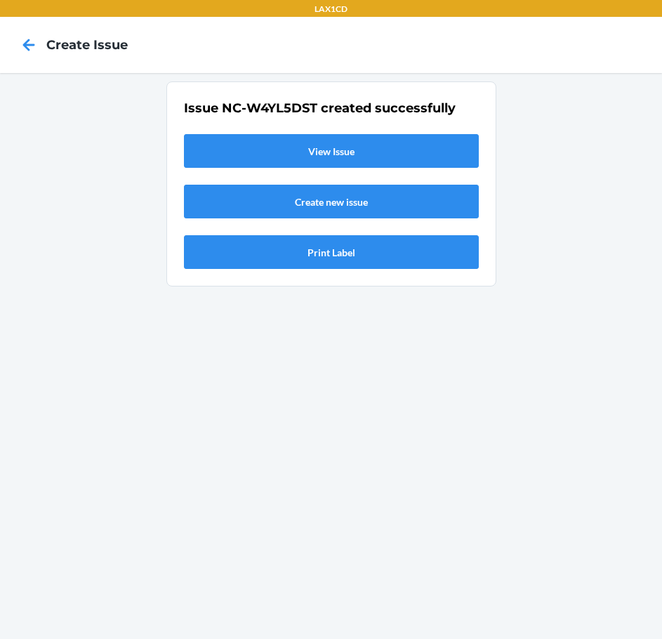
click at [347, 149] on link "View Issue" at bounding box center [331, 151] width 295 height 34
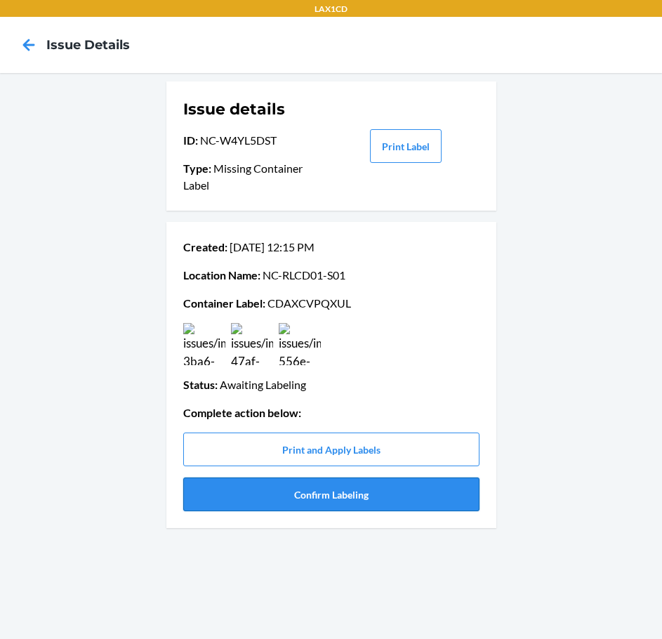
click at [344, 489] on button "Confirm Labeling" at bounding box center [331, 494] width 296 height 34
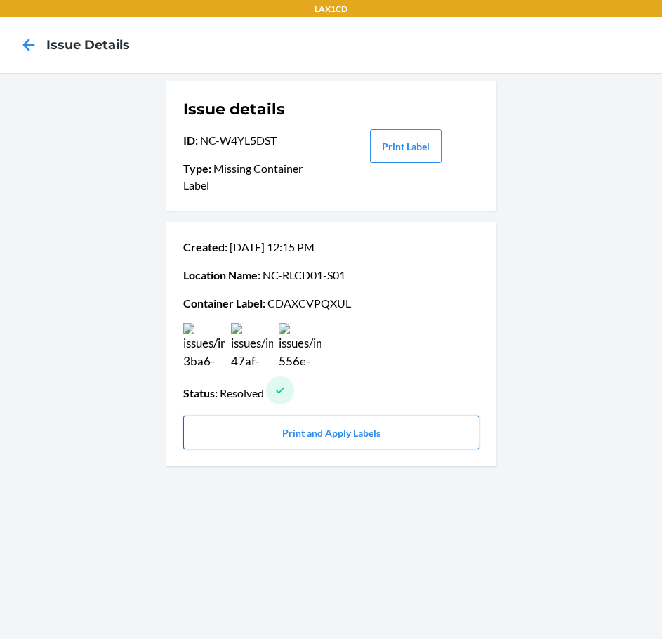
click at [354, 442] on button "Print and Apply Labels" at bounding box center [331, 432] width 296 height 34
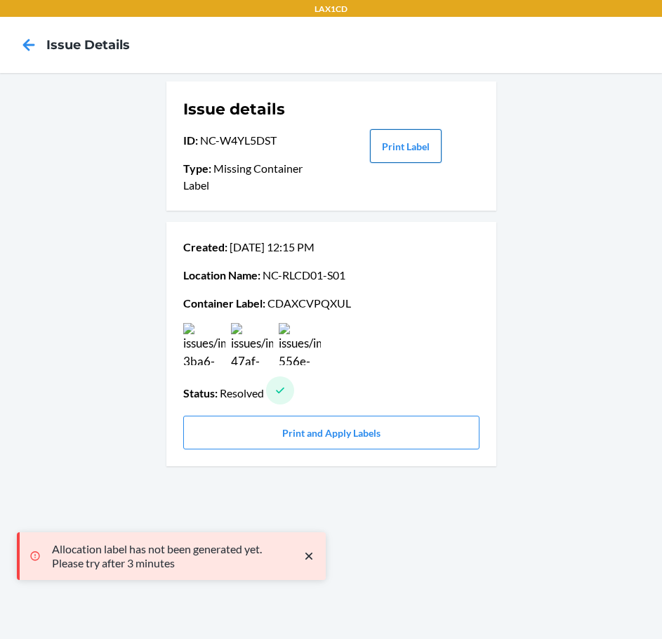
click at [385, 157] on button "Print Label" at bounding box center [406, 146] width 72 height 34
click at [377, 436] on button "Print and Apply Labels" at bounding box center [331, 432] width 296 height 34
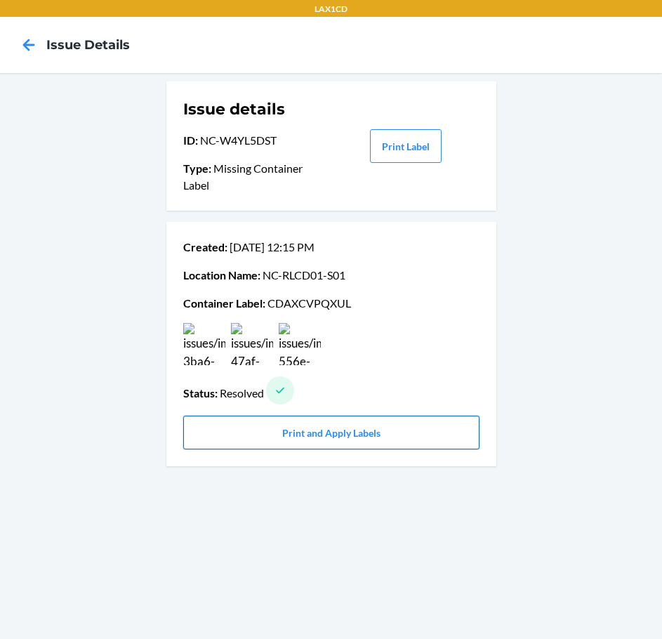
click at [291, 432] on button "Print and Apply Labels" at bounding box center [331, 432] width 296 height 34
click at [274, 447] on button "Print and Apply Labels" at bounding box center [331, 432] width 296 height 34
click at [335, 429] on button "Print and Apply Labels" at bounding box center [331, 432] width 296 height 34
click at [322, 436] on button "Print and Apply Labels" at bounding box center [331, 432] width 296 height 34
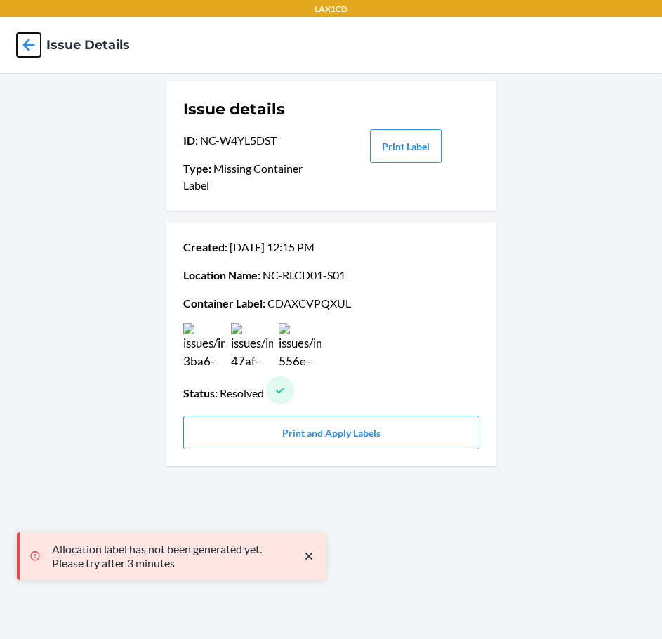
click at [34, 46] on icon at bounding box center [29, 45] width 12 height 12
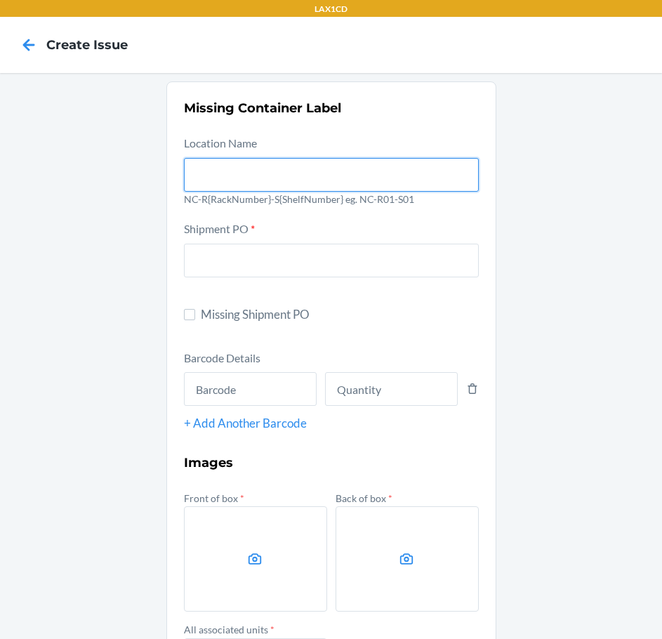
click at [263, 165] on input "text" at bounding box center [331, 175] width 295 height 34
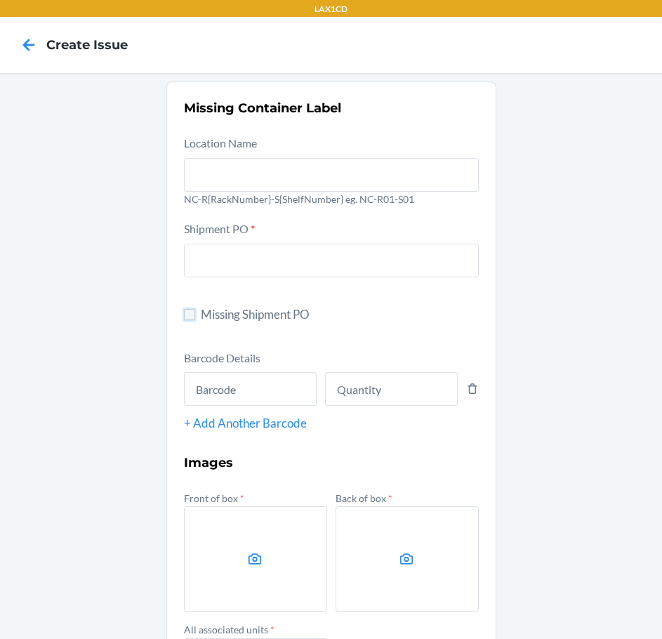
click at [186, 313] on input "Missing Shipment PO" at bounding box center [189, 314] width 11 height 11
checkbox input "true"
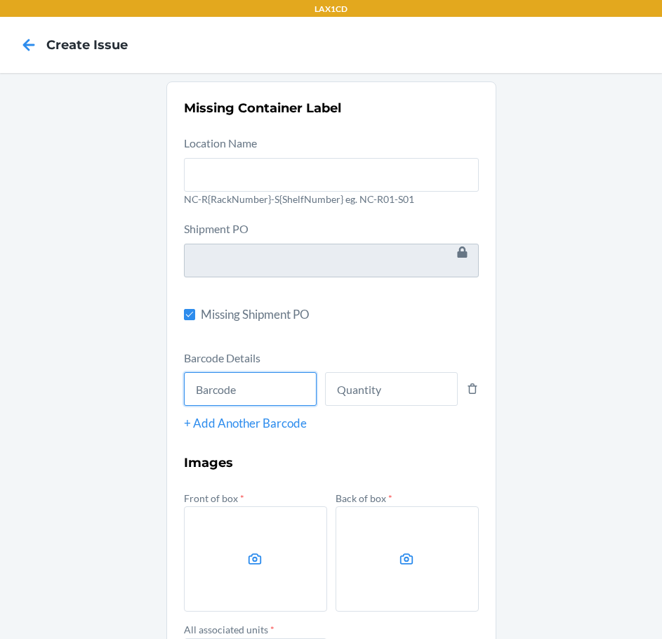
click at [229, 388] on input "text" at bounding box center [250, 389] width 133 height 34
type input "685757749831"
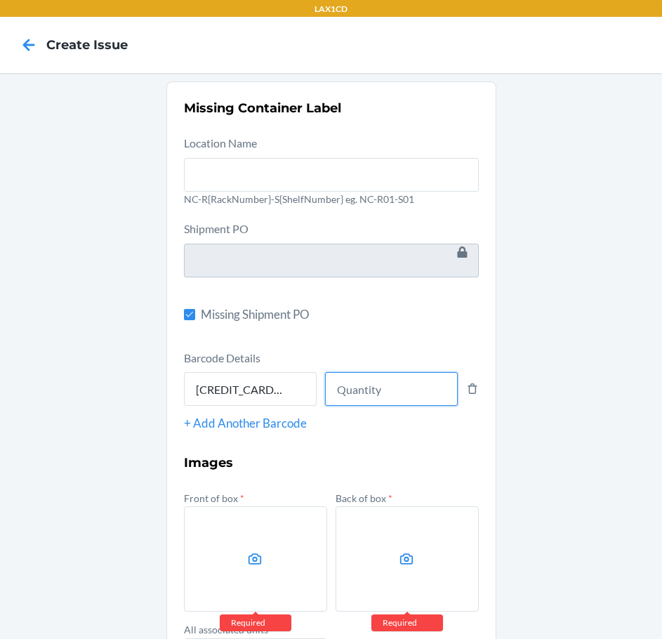
click at [404, 389] on input "number" at bounding box center [391, 389] width 133 height 34
type input "500"
click at [219, 540] on label at bounding box center [255, 558] width 143 height 105
click at [0, 0] on input "file" at bounding box center [0, 0] width 0 height 0
click at [272, 563] on label at bounding box center [255, 558] width 143 height 105
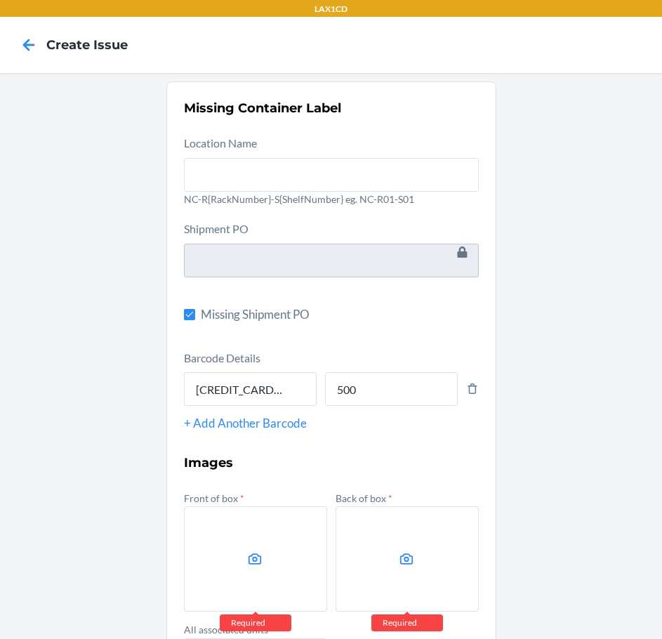
click at [0, 0] on input "file" at bounding box center [0, 0] width 0 height 0
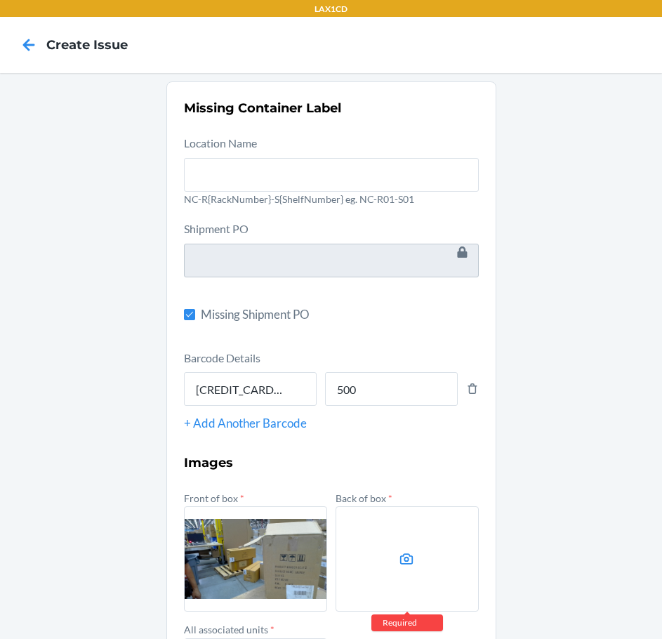
click at [404, 562] on icon at bounding box center [407, 559] width 16 height 16
click at [0, 0] on input "file" at bounding box center [0, 0] width 0 height 0
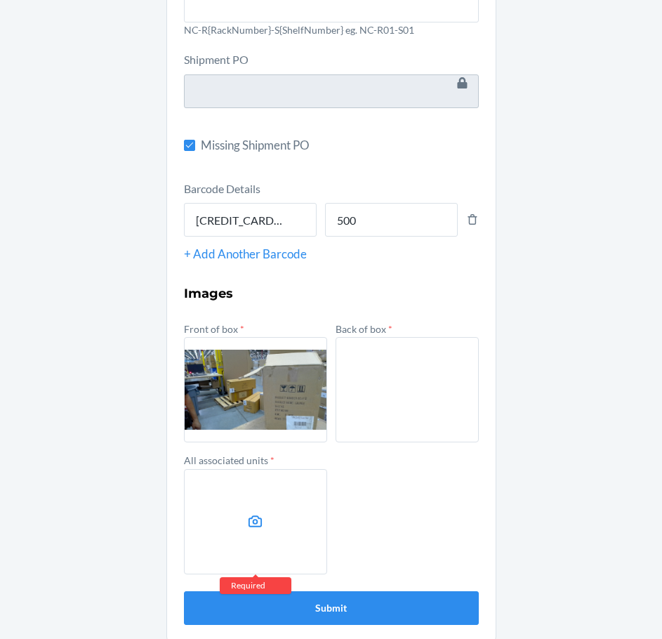
scroll to position [181, 0]
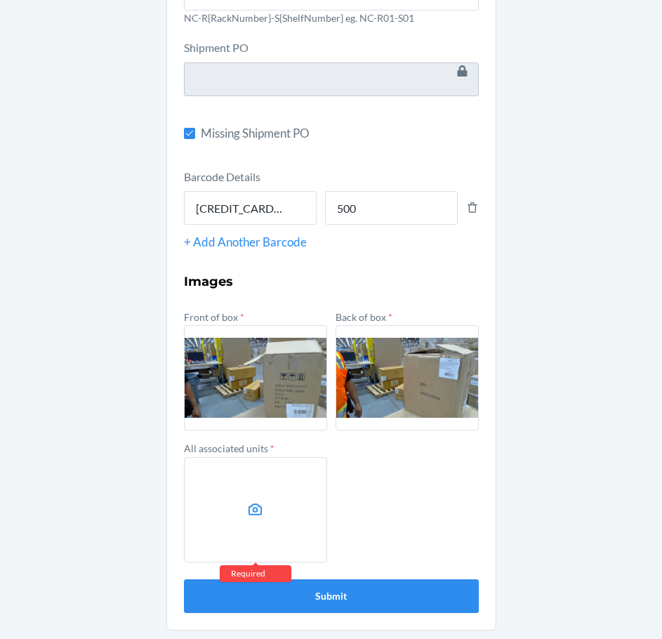
click at [270, 506] on label at bounding box center [255, 509] width 143 height 105
click at [0, 0] on input "file" at bounding box center [0, 0] width 0 height 0
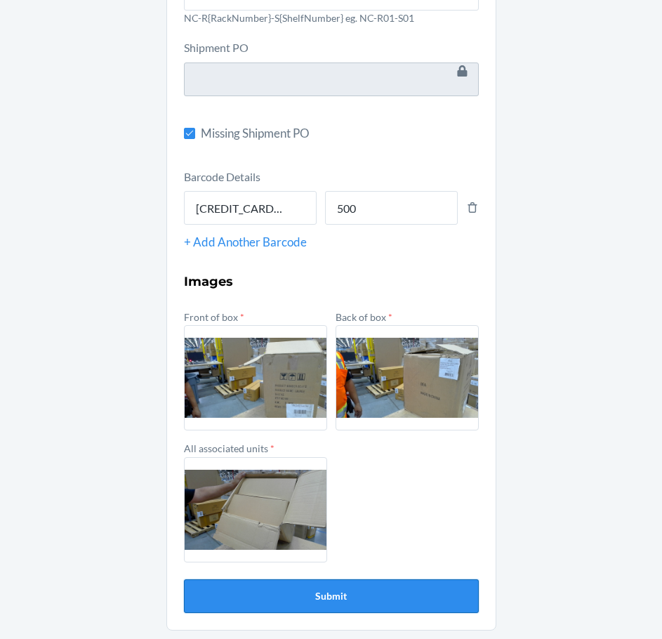
click at [316, 597] on button "Submit" at bounding box center [331, 596] width 295 height 34
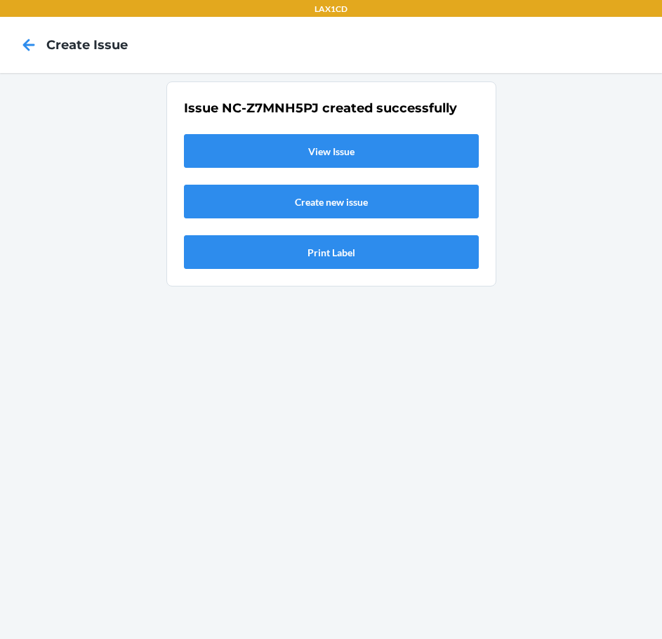
scroll to position [0, 0]
click at [312, 147] on link "View Issue" at bounding box center [331, 151] width 295 height 34
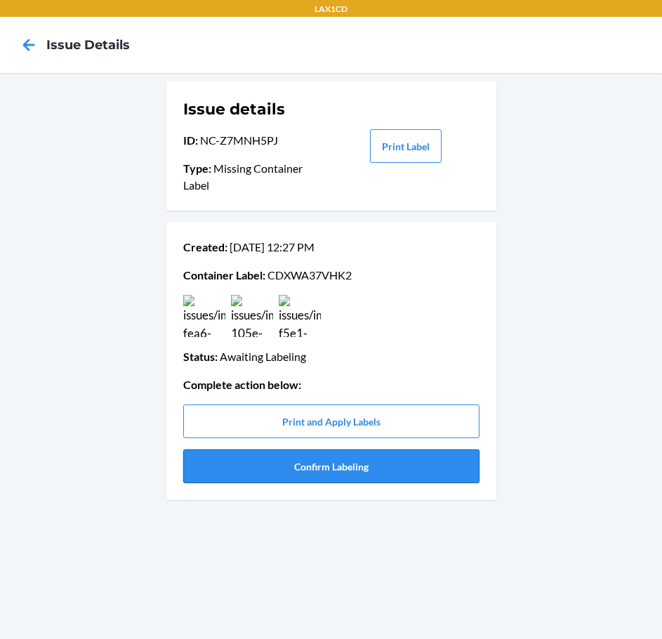
click at [303, 465] on button "Confirm Labeling" at bounding box center [331, 466] width 296 height 34
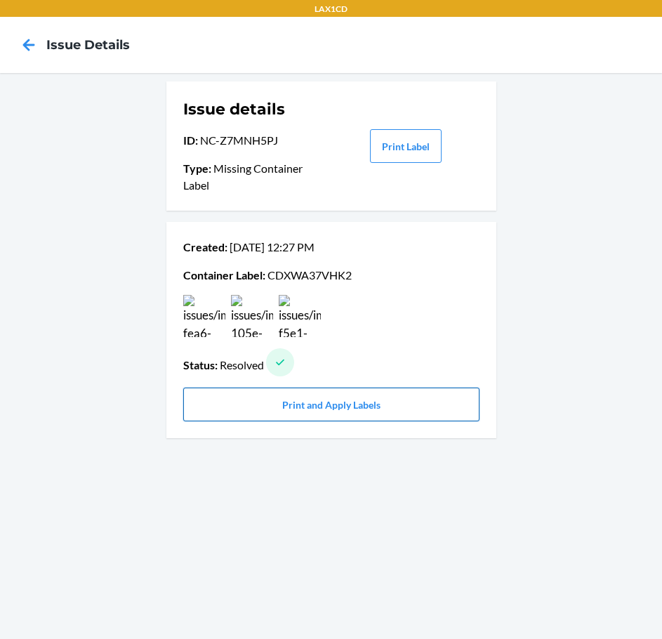
click at [305, 404] on button "Print and Apply Labels" at bounding box center [331, 404] width 296 height 34
click at [306, 408] on button "Print and Apply Labels" at bounding box center [331, 404] width 296 height 34
click at [338, 411] on button "Print and Apply Labels" at bounding box center [331, 404] width 296 height 34
click at [26, 44] on icon at bounding box center [29, 45] width 12 height 12
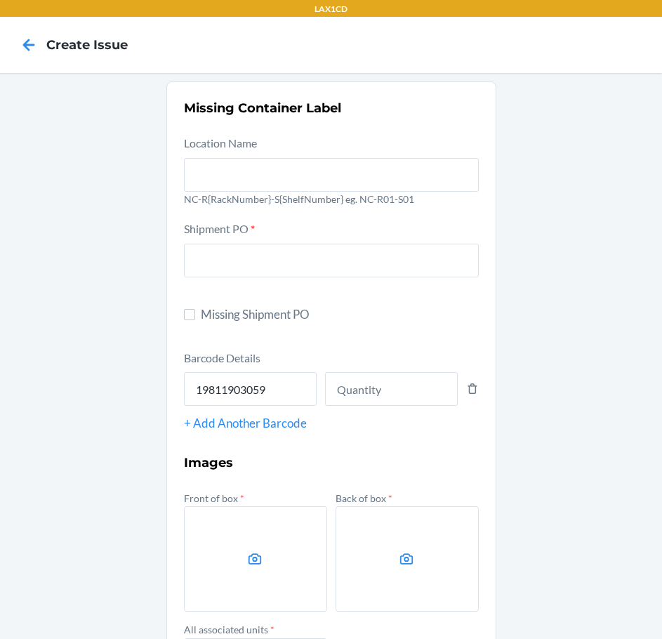
type input "198119030596"
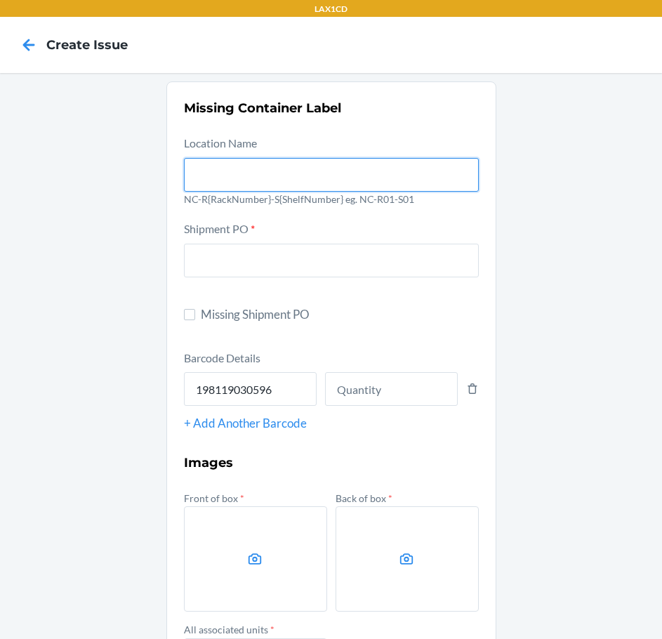
click at [235, 172] on input "text" at bounding box center [331, 175] width 295 height 34
type input "NC-RLCD01-S01"
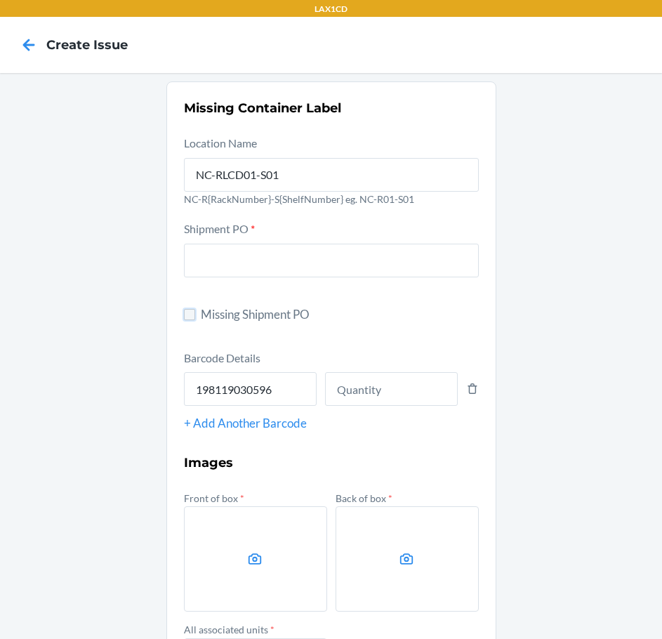
click at [184, 313] on input "Missing Shipment PO" at bounding box center [189, 314] width 11 height 11
checkbox input "true"
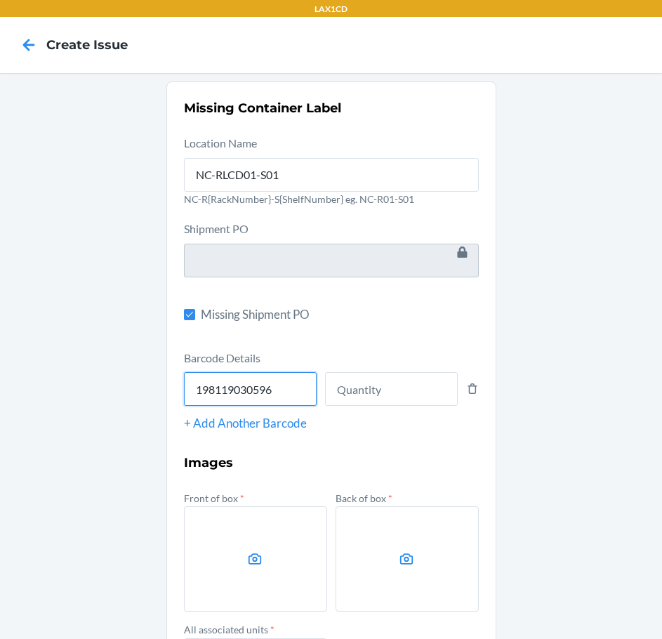
click at [298, 399] on input "198119030596" at bounding box center [250, 389] width 133 height 34
type input "1"
type input "198119030596"
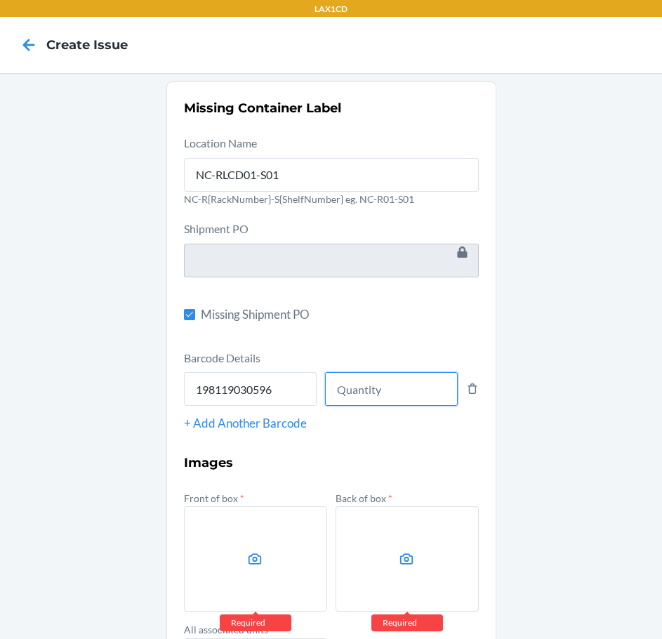
click at [439, 394] on input "number" at bounding box center [391, 389] width 133 height 34
type input "6"
click at [272, 571] on label at bounding box center [255, 558] width 143 height 105
click at [0, 0] on input "file" at bounding box center [0, 0] width 0 height 0
click at [259, 570] on label at bounding box center [255, 558] width 143 height 105
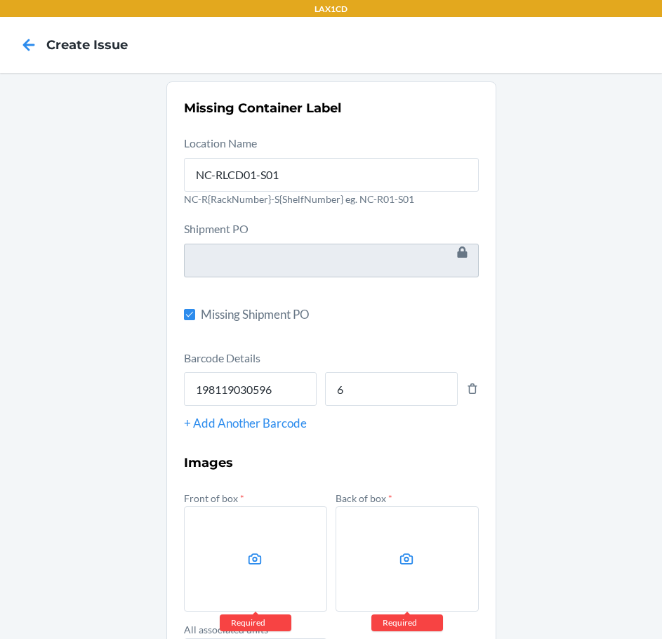
click at [0, 0] on input "file" at bounding box center [0, 0] width 0 height 0
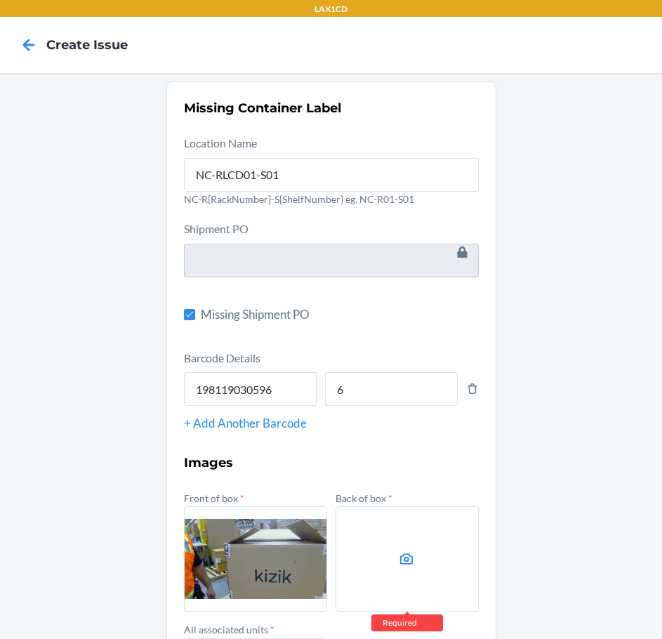
click at [387, 564] on label at bounding box center [406, 558] width 143 height 105
click at [0, 0] on input "file" at bounding box center [0, 0] width 0 height 0
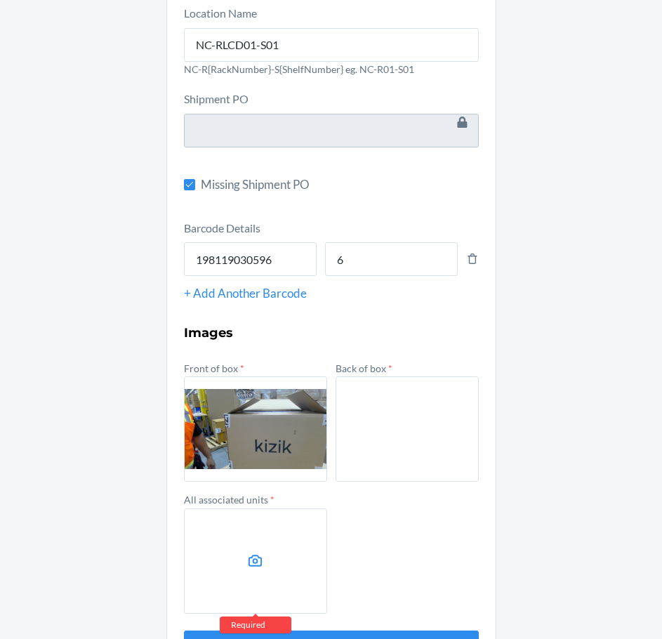
scroll to position [181, 0]
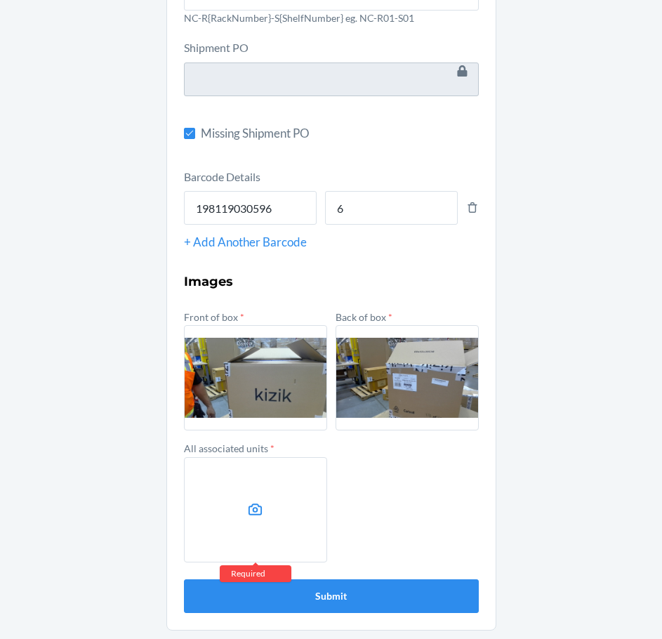
click at [281, 493] on label at bounding box center [255, 509] width 143 height 105
click at [0, 0] on input "file" at bounding box center [0, 0] width 0 height 0
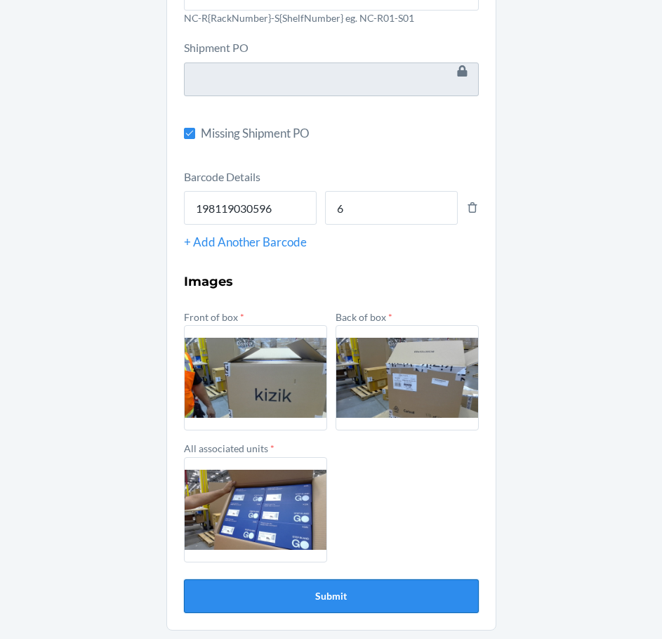
click at [316, 593] on button "Submit" at bounding box center [331, 596] width 295 height 34
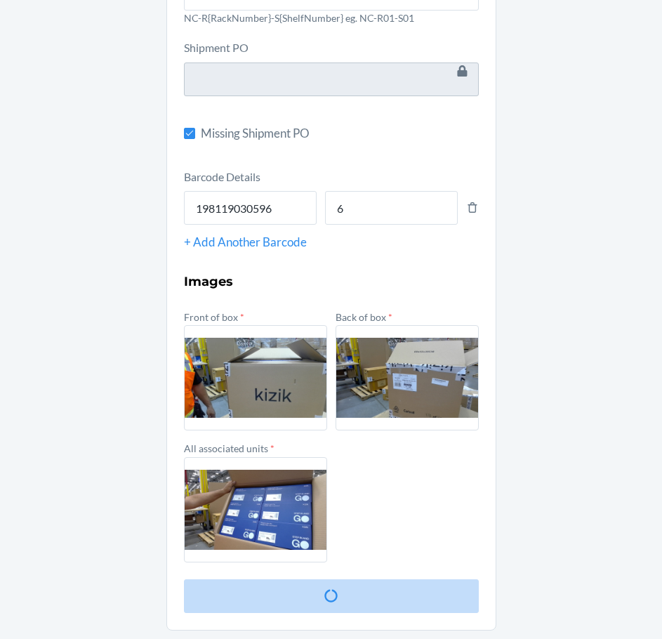
scroll to position [0, 0]
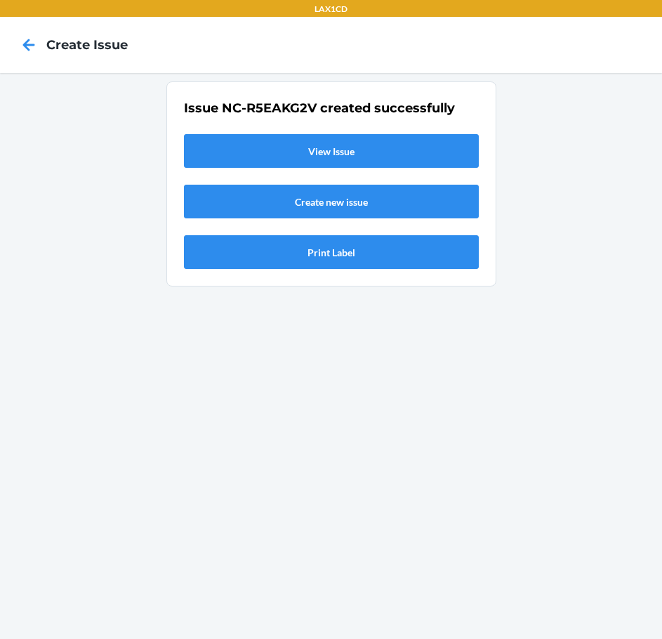
click at [342, 145] on link "View Issue" at bounding box center [331, 151] width 295 height 34
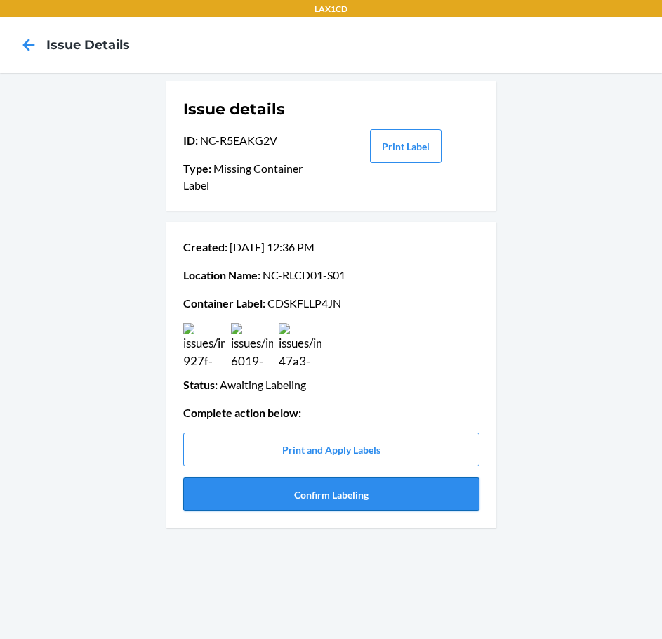
click at [347, 495] on button "Confirm Labeling" at bounding box center [331, 494] width 296 height 34
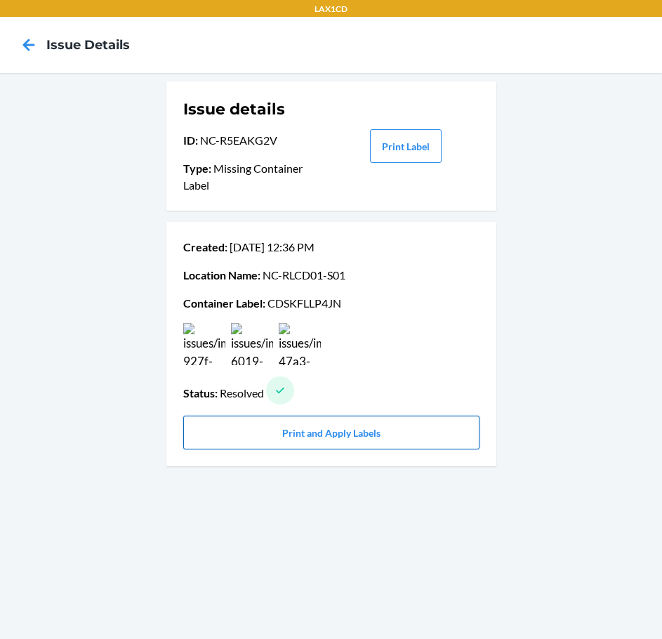
click at [314, 425] on button "Print and Apply Labels" at bounding box center [331, 432] width 296 height 34
click at [293, 432] on button "Print and Apply Labels" at bounding box center [331, 432] width 296 height 34
click at [323, 432] on button "Print and Apply Labels" at bounding box center [331, 432] width 296 height 34
click at [342, 433] on button "Print and Apply Labels" at bounding box center [331, 432] width 296 height 34
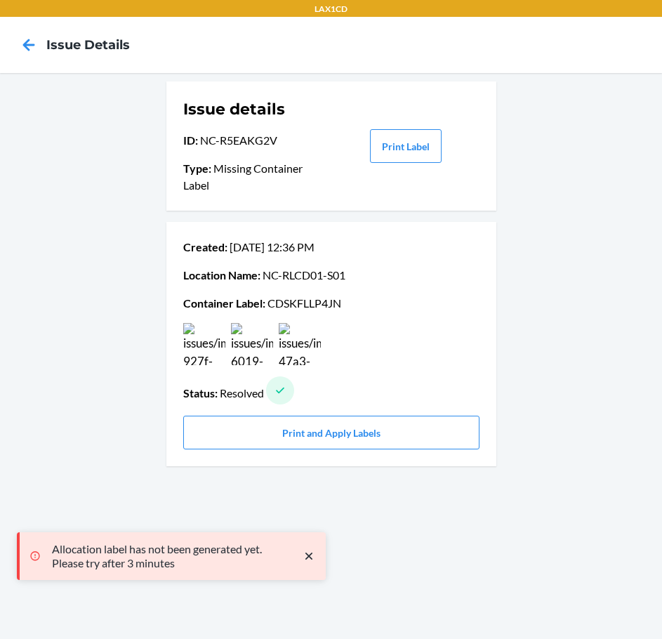
click at [310, 559] on icon "close toast" at bounding box center [309, 556] width 14 height 14
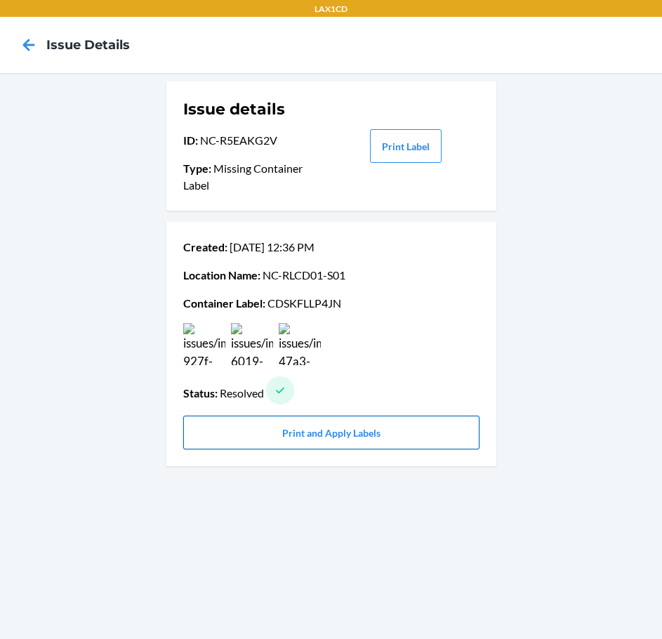
click at [383, 433] on button "Print and Apply Labels" at bounding box center [331, 432] width 296 height 34
click at [25, 38] on icon at bounding box center [29, 45] width 24 height 24
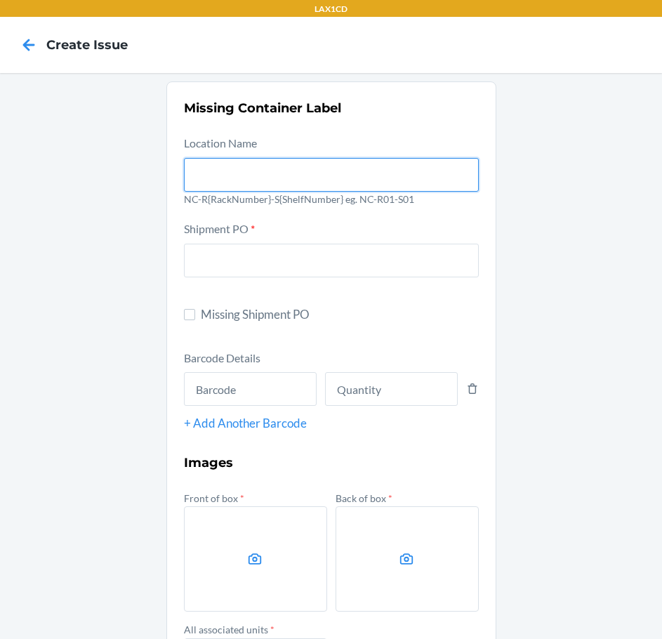
click at [353, 178] on input "text" at bounding box center [331, 175] width 295 height 34
type input "NC-RLCD01-S01"
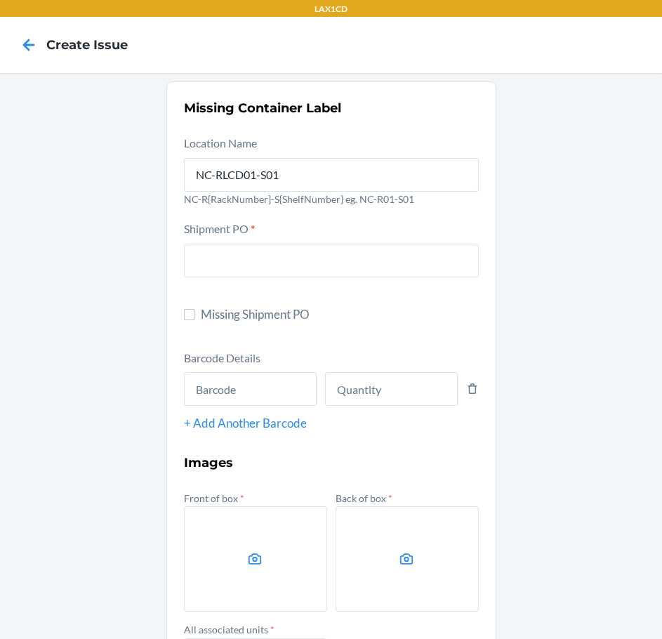
click at [189, 316] on label "Missing Shipment PO" at bounding box center [331, 314] width 295 height 18
click at [189, 316] on input "Missing Shipment PO" at bounding box center [189, 314] width 11 height 11
checkbox input "true"
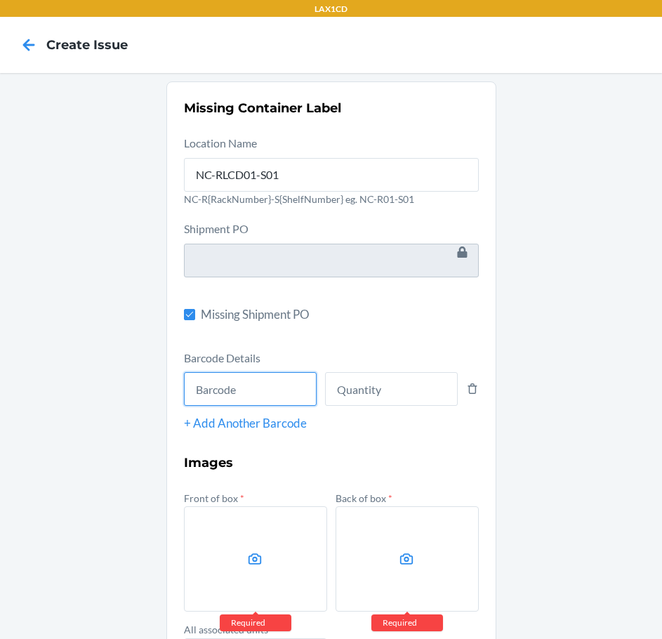
click at [219, 386] on input "text" at bounding box center [250, 389] width 133 height 34
type input "198119007161"
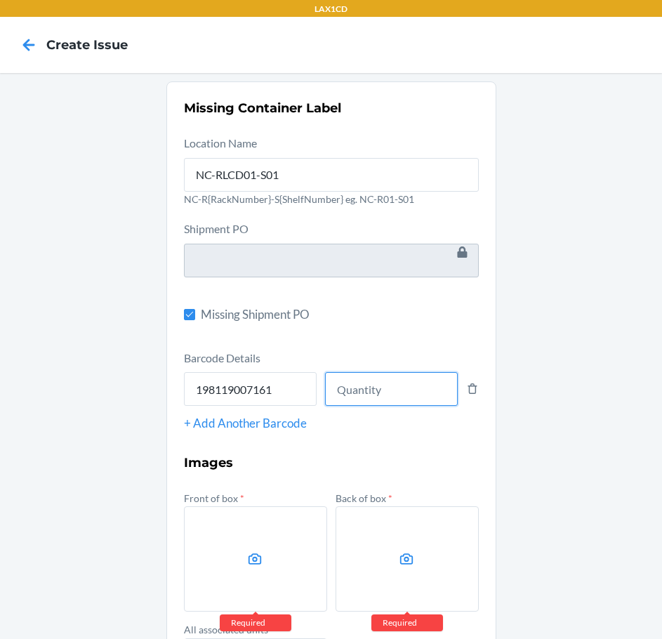
click at [387, 387] on input "number" at bounding box center [391, 389] width 133 height 34
type input "3"
click at [270, 558] on label at bounding box center [255, 558] width 143 height 105
click at [0, 0] on input "file" at bounding box center [0, 0] width 0 height 0
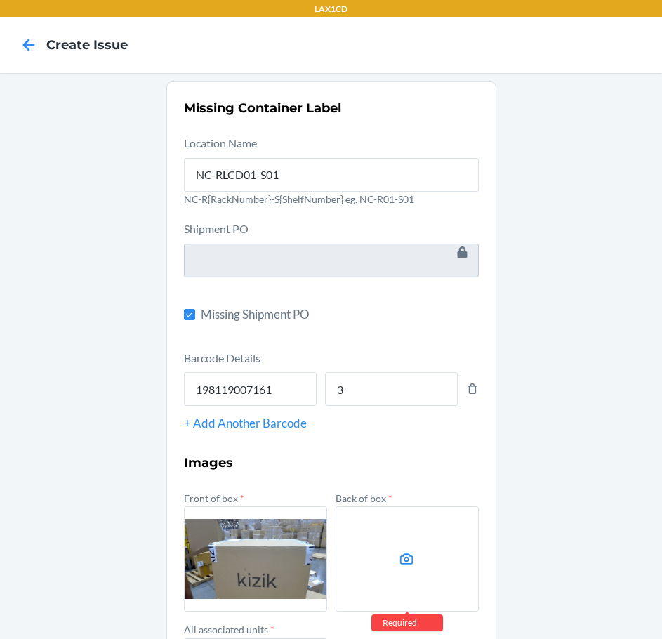
click at [414, 545] on label at bounding box center [406, 558] width 143 height 105
click at [0, 0] on input "file" at bounding box center [0, 0] width 0 height 0
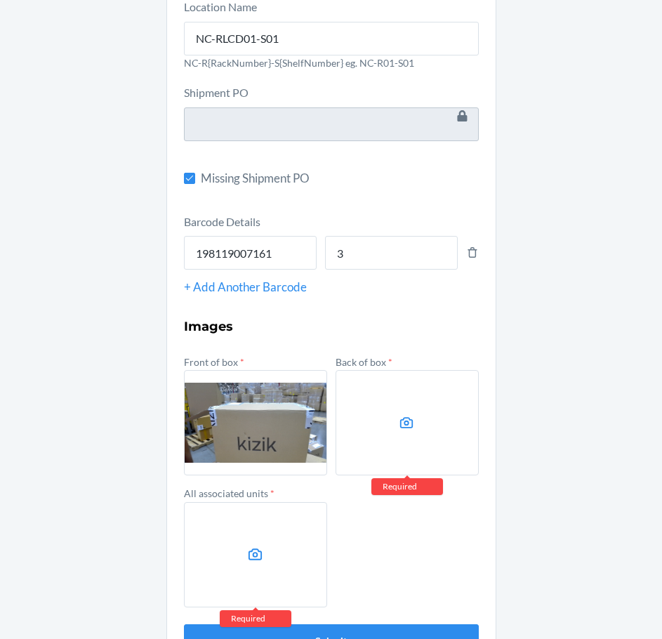
scroll to position [140, 0]
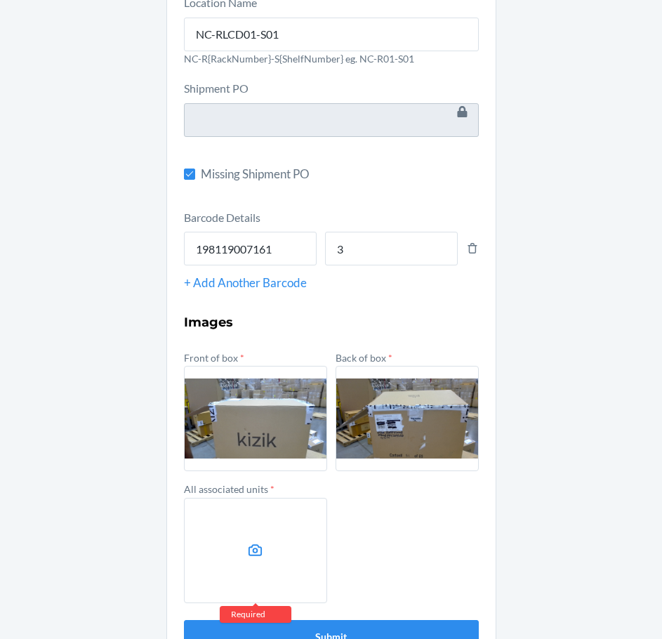
click at [277, 561] on label at bounding box center [255, 550] width 143 height 105
click at [0, 0] on input "file" at bounding box center [0, 0] width 0 height 0
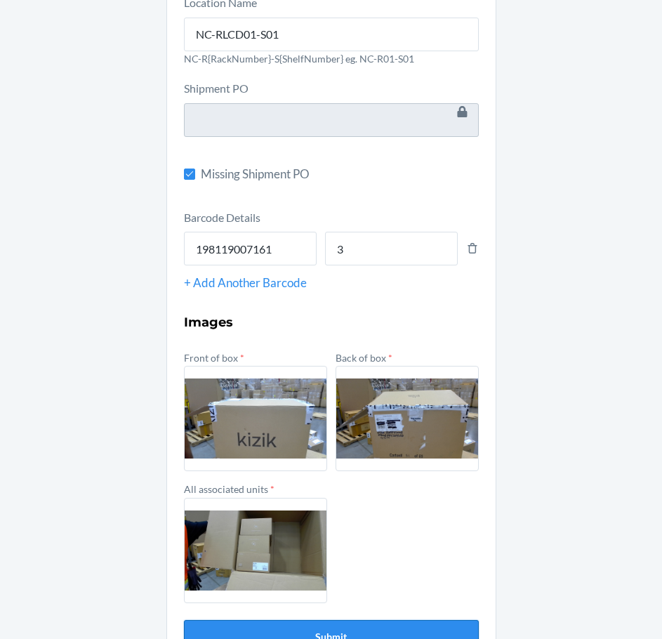
click at [340, 626] on button "Submit" at bounding box center [331, 637] width 295 height 34
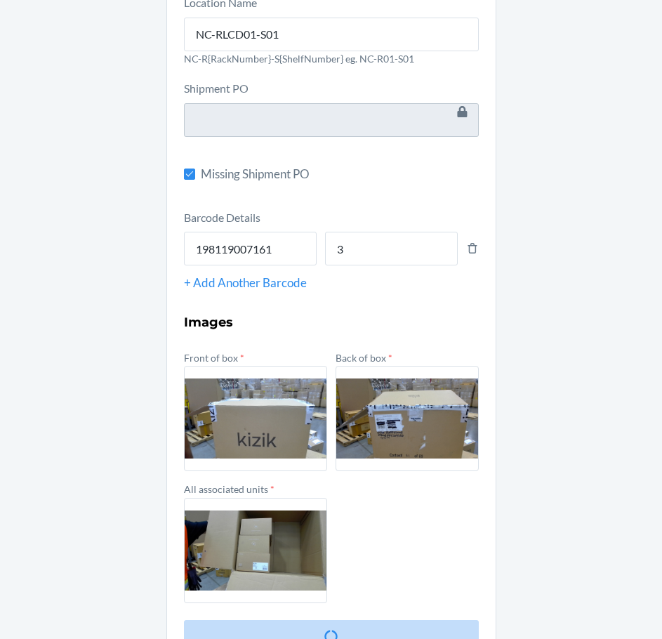
scroll to position [0, 0]
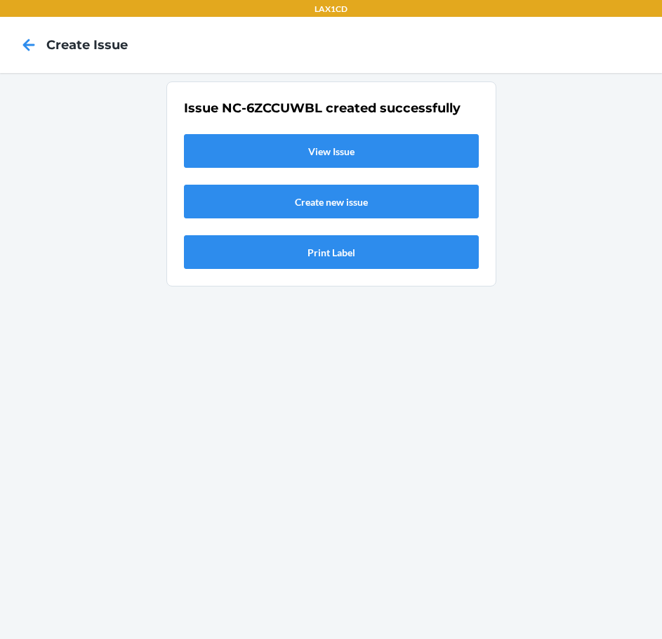
click at [354, 148] on link "View Issue" at bounding box center [331, 151] width 295 height 34
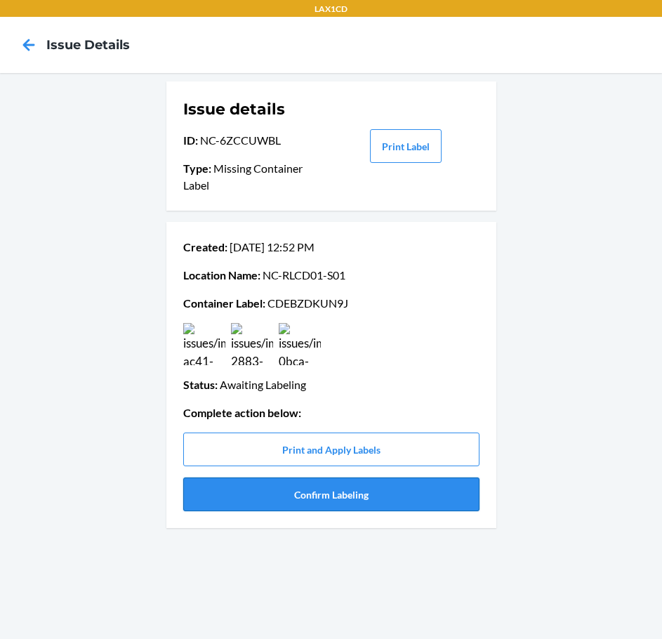
click at [331, 493] on button "Confirm Labeling" at bounding box center [331, 494] width 296 height 34
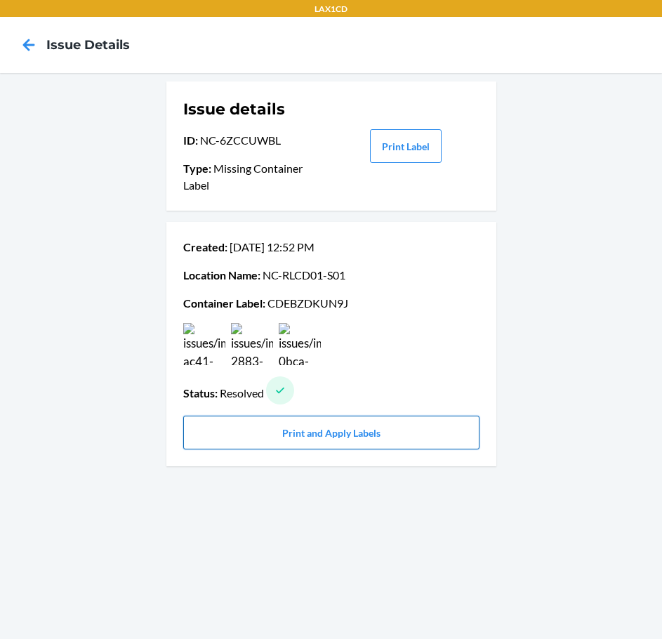
click at [323, 432] on button "Print and Apply Labels" at bounding box center [331, 432] width 296 height 34
click at [279, 435] on button "Print and Apply Labels" at bounding box center [331, 432] width 296 height 34
click at [362, 434] on button "Print and Apply Labels" at bounding box center [331, 432] width 296 height 34
click at [316, 432] on button "Print and Apply Labels" at bounding box center [331, 432] width 296 height 34
click at [29, 43] on icon at bounding box center [29, 45] width 24 height 24
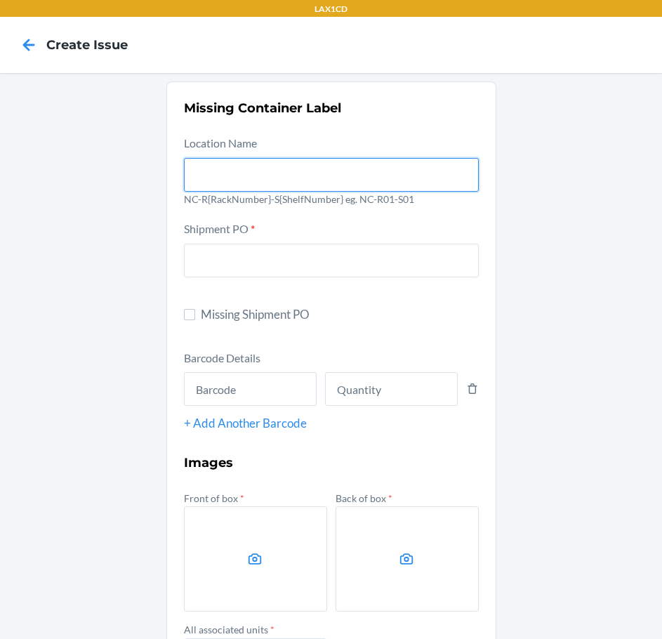
click at [298, 167] on input "text" at bounding box center [331, 175] width 295 height 34
type input "NC-RLCD01-S01"
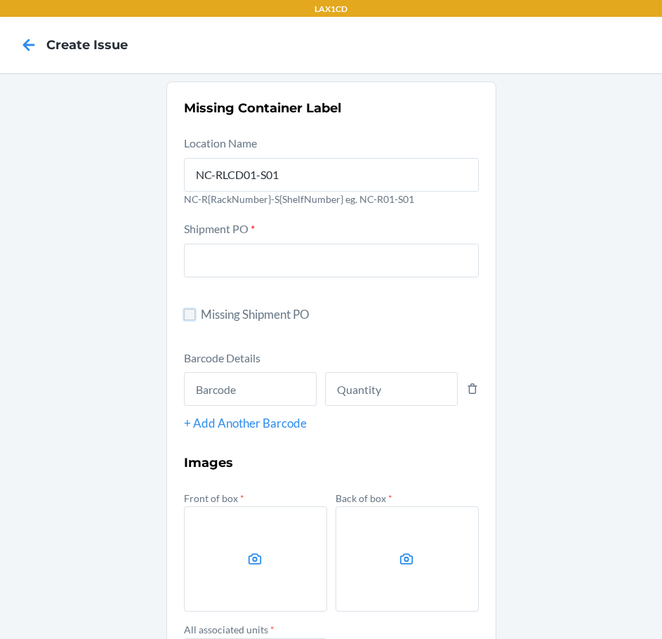
click at [184, 313] on input "Missing Shipment PO" at bounding box center [189, 314] width 11 height 11
checkbox input "true"
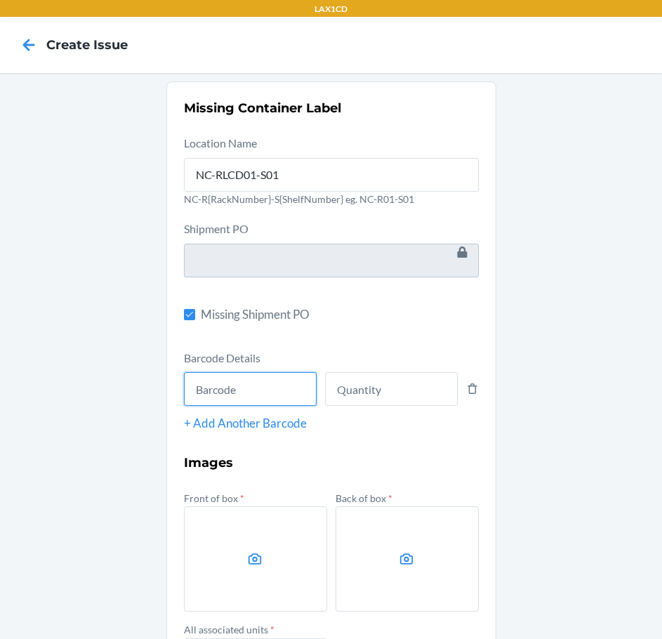
click at [235, 393] on input "text" at bounding box center [250, 389] width 133 height 34
type input "198119013216"
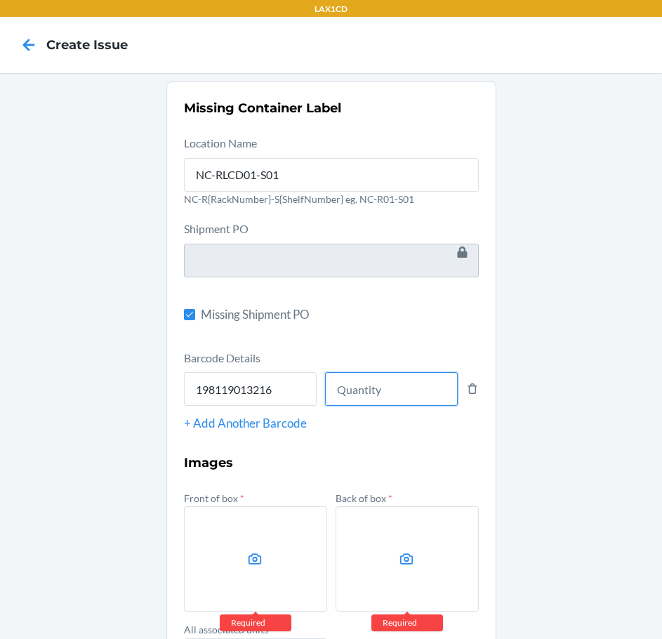
click at [403, 394] on input "number" at bounding box center [391, 389] width 133 height 34
type input "5"
click at [211, 552] on label at bounding box center [255, 558] width 143 height 105
click at [0, 0] on input "file" at bounding box center [0, 0] width 0 height 0
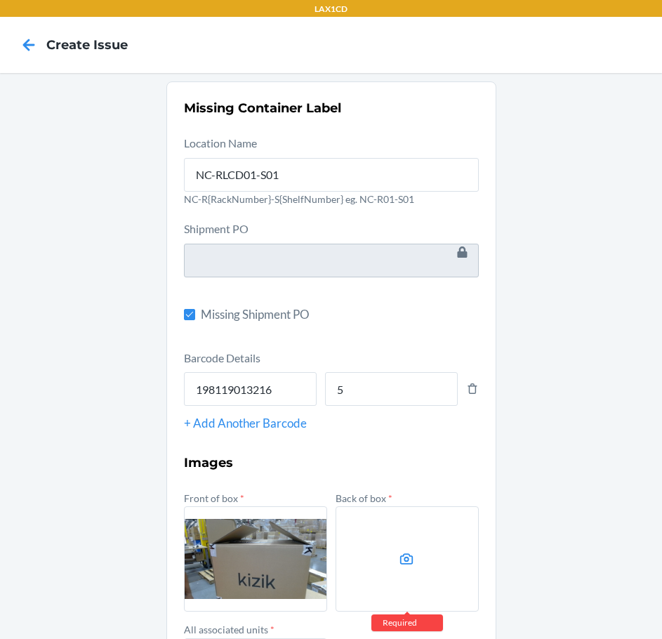
click at [458, 554] on label at bounding box center [406, 558] width 143 height 105
click at [0, 0] on input "file" at bounding box center [0, 0] width 0 height 0
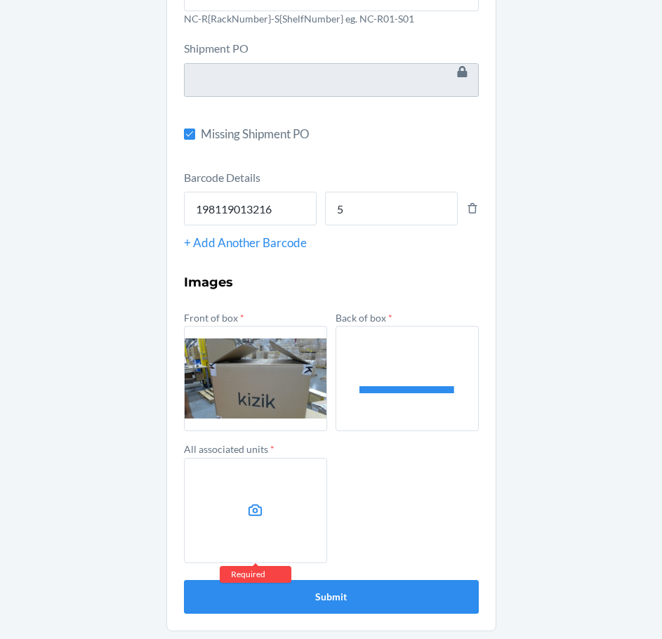
scroll to position [181, 0]
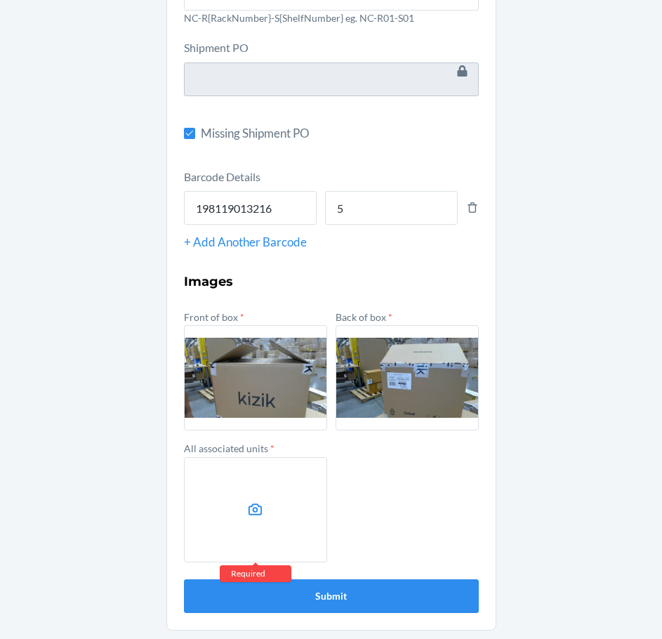
click at [279, 514] on label at bounding box center [255, 509] width 143 height 105
click at [0, 0] on input "file" at bounding box center [0, 0] width 0 height 0
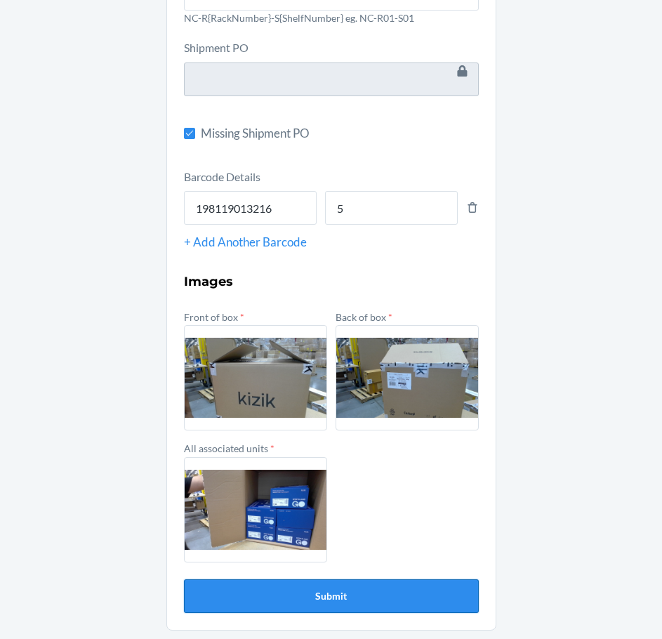
click at [367, 594] on button "Submit" at bounding box center [331, 596] width 295 height 34
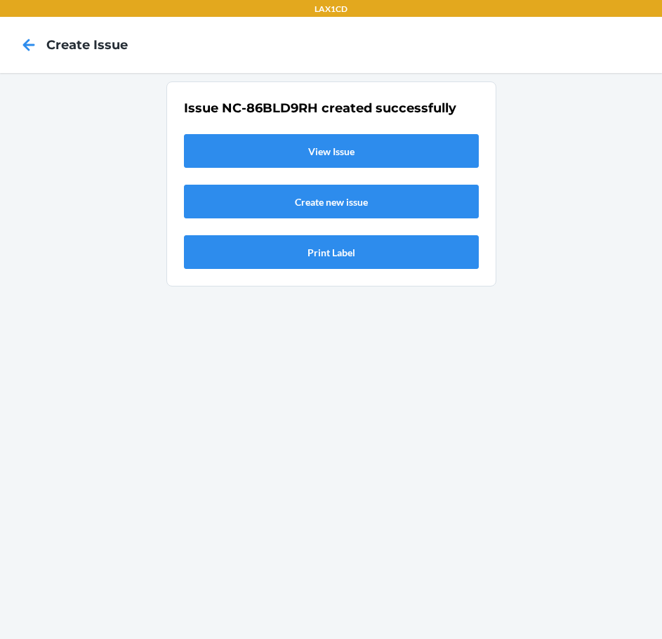
scroll to position [0, 0]
click at [324, 159] on link "View Issue" at bounding box center [331, 151] width 295 height 34
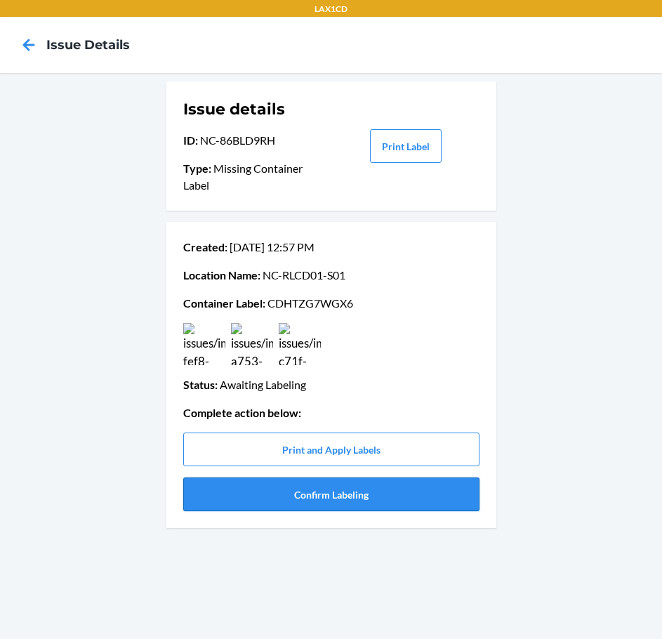
click at [323, 495] on button "Confirm Labeling" at bounding box center [331, 494] width 296 height 34
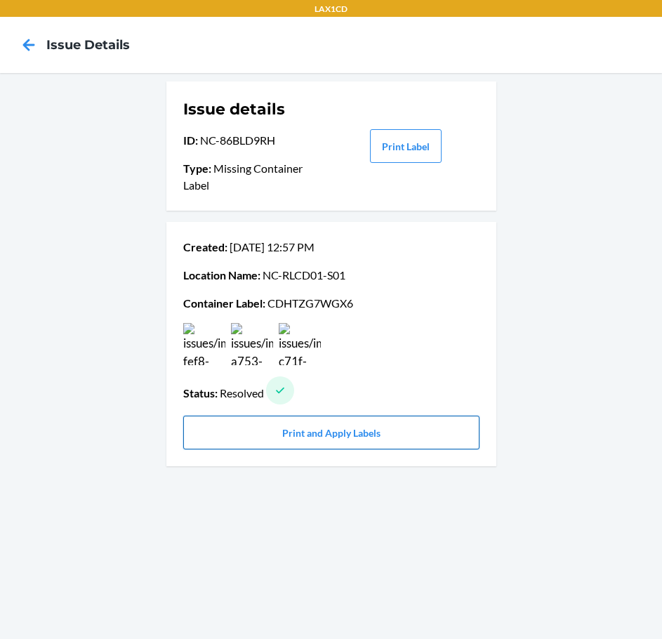
click at [340, 431] on button "Print and Apply Labels" at bounding box center [331, 432] width 296 height 34
click at [307, 432] on button "Print and Apply Labels" at bounding box center [331, 432] width 296 height 34
click at [314, 426] on button "Print and Apply Labels" at bounding box center [331, 432] width 296 height 34
click at [333, 429] on button "Print and Apply Labels" at bounding box center [331, 432] width 296 height 34
click at [349, 433] on button "Print and Apply Labels" at bounding box center [331, 432] width 296 height 34
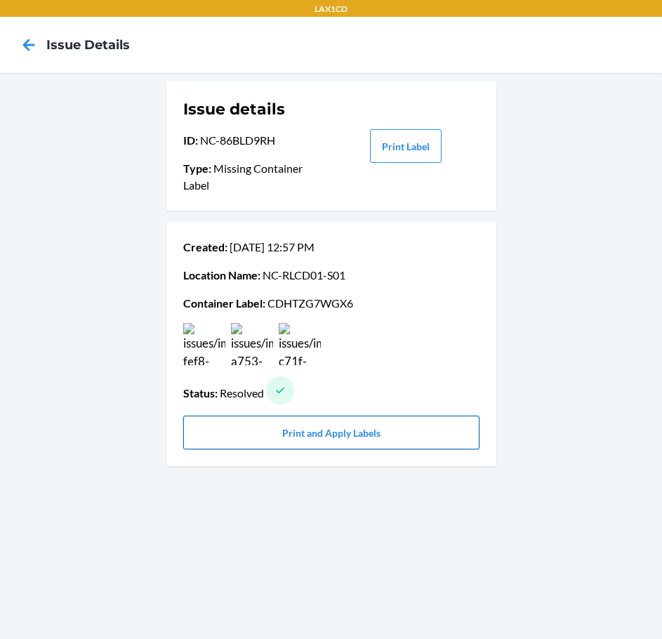
click at [305, 430] on button "Print and Apply Labels" at bounding box center [331, 432] width 296 height 34
click at [305, 432] on button "Print and Apply Labels" at bounding box center [331, 432] width 296 height 34
click at [290, 434] on button "Print and Apply Labels" at bounding box center [331, 432] width 296 height 34
click at [290, 432] on button "Print and Apply Labels" at bounding box center [331, 432] width 296 height 34
click at [395, 434] on button "Print and Apply Labels" at bounding box center [331, 432] width 296 height 34
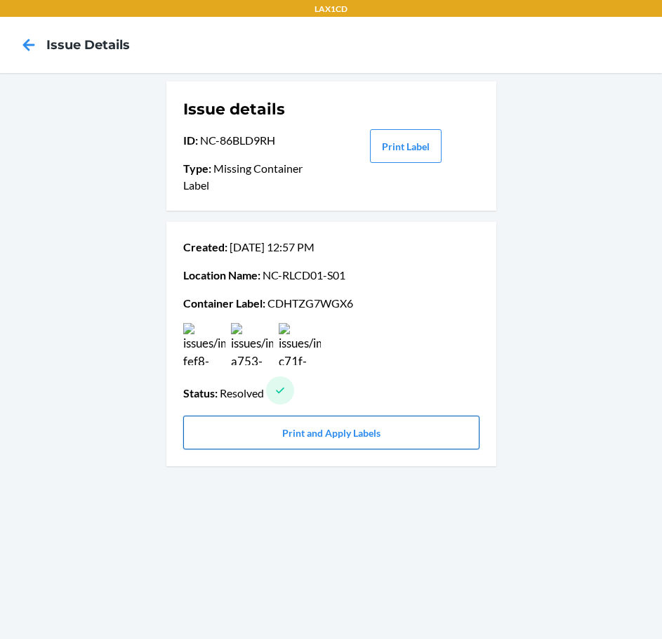
click at [322, 433] on button "Print and Apply Labels" at bounding box center [331, 432] width 296 height 34
click at [309, 429] on button "Print and Apply Labels" at bounding box center [331, 432] width 296 height 34
click at [322, 430] on button "Print and Apply Labels" at bounding box center [331, 432] width 296 height 34
click at [409, 154] on button "Print Label" at bounding box center [406, 146] width 72 height 34
click at [298, 441] on button "Print and Apply Labels" at bounding box center [331, 432] width 296 height 34
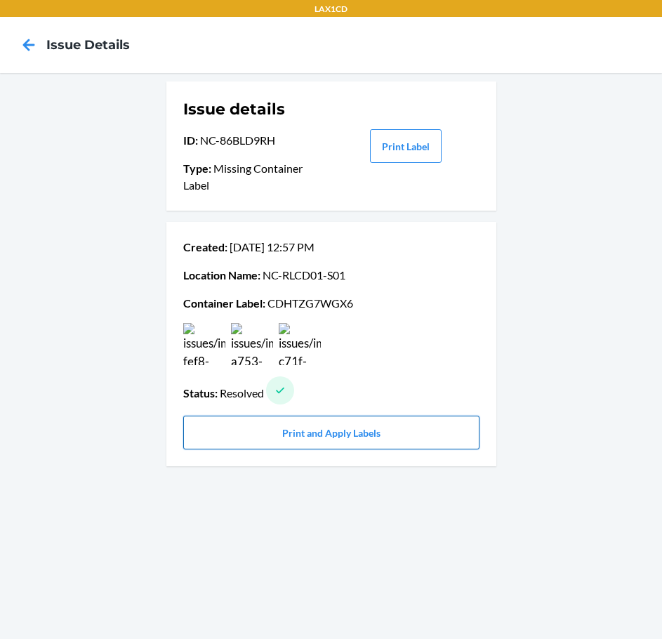
click at [352, 429] on button "Print and Apply Labels" at bounding box center [331, 432] width 296 height 34
click at [319, 436] on button "Print and Apply Labels" at bounding box center [331, 432] width 296 height 34
click at [361, 421] on button "Print and Apply Labels" at bounding box center [331, 432] width 296 height 34
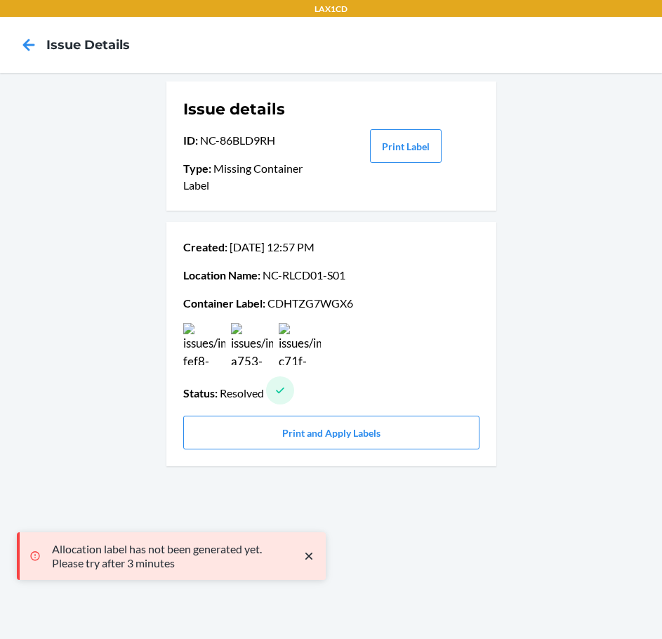
click at [306, 556] on icon "close toast" at bounding box center [309, 556] width 14 height 14
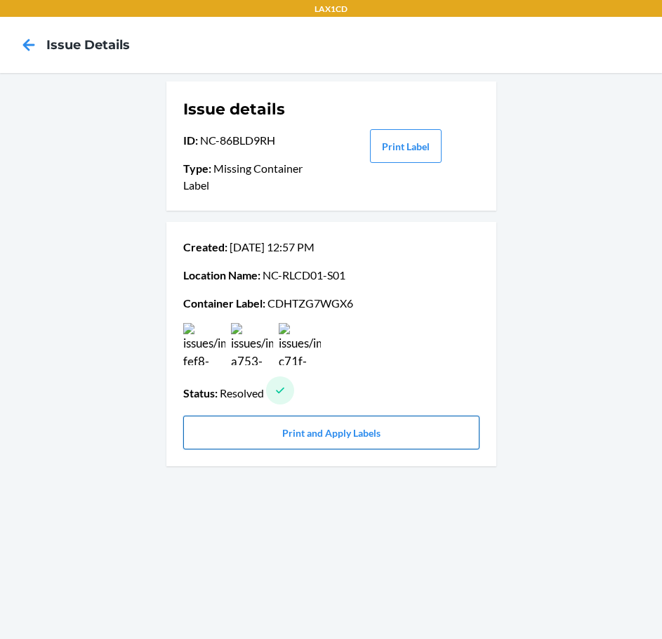
click at [380, 427] on button "Print and Apply Labels" at bounding box center [331, 432] width 296 height 34
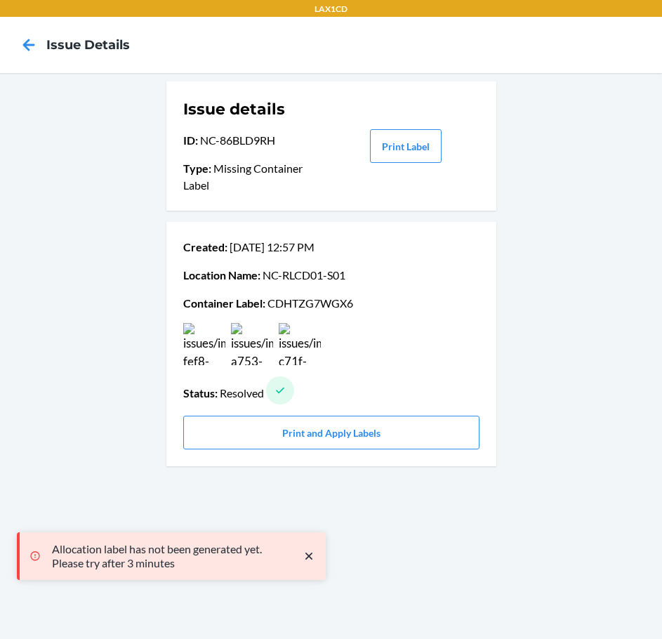
click at [313, 559] on icon "close toast" at bounding box center [309, 556] width 14 height 14
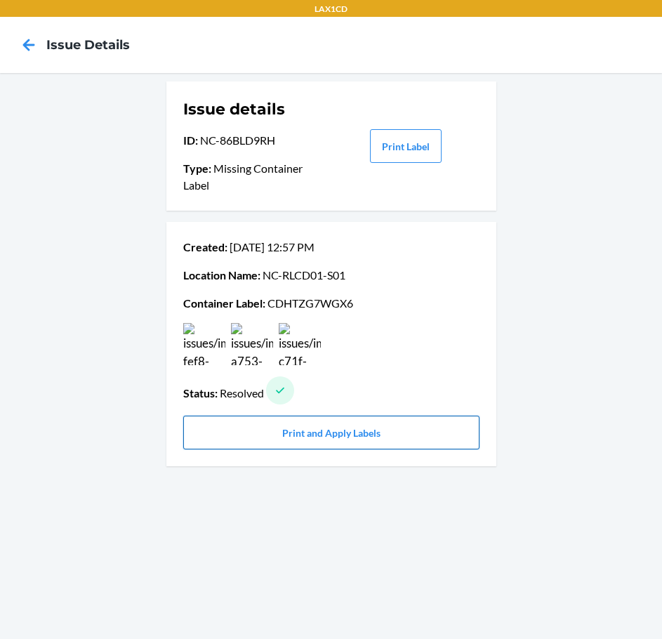
click at [436, 425] on button "Print and Apply Labels" at bounding box center [331, 432] width 296 height 34
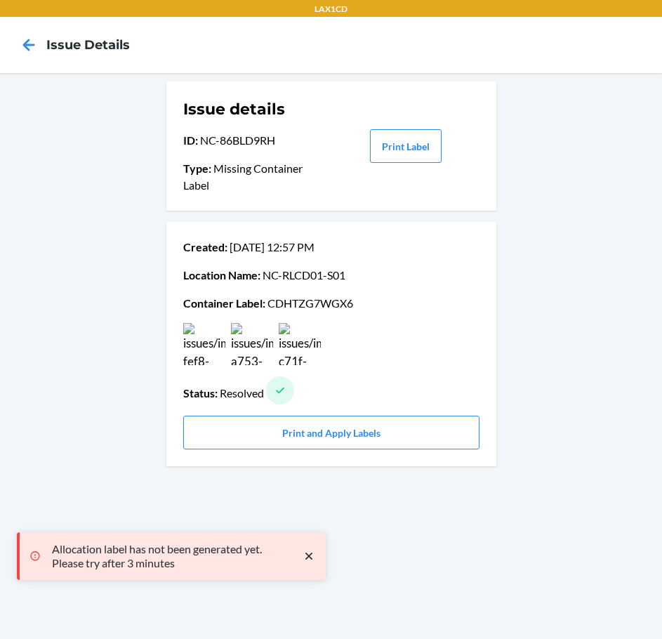
click at [308, 555] on icon "close toast" at bounding box center [308, 555] width 7 height 7
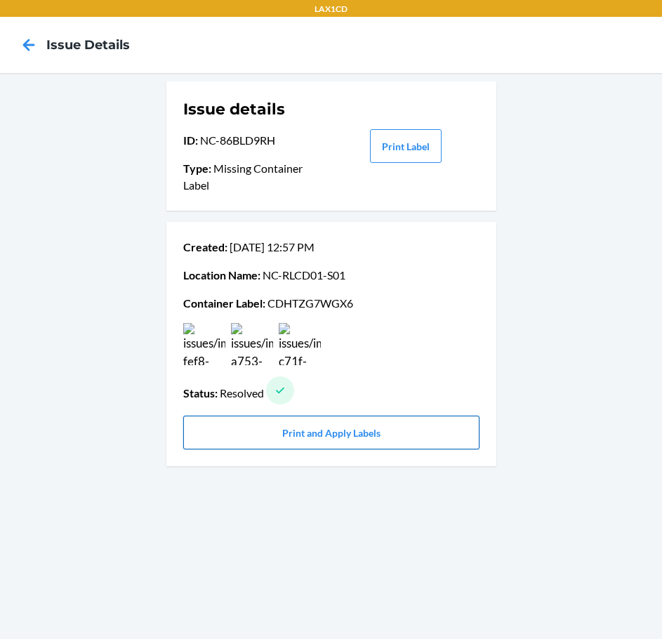
click at [335, 441] on button "Print and Apply Labels" at bounding box center [331, 432] width 296 height 34
click at [348, 429] on button "Print and Apply Labels" at bounding box center [331, 432] width 296 height 34
click at [331, 430] on button "Print and Apply Labels" at bounding box center [331, 432] width 296 height 34
click at [358, 431] on button "Print and Apply Labels" at bounding box center [331, 432] width 296 height 34
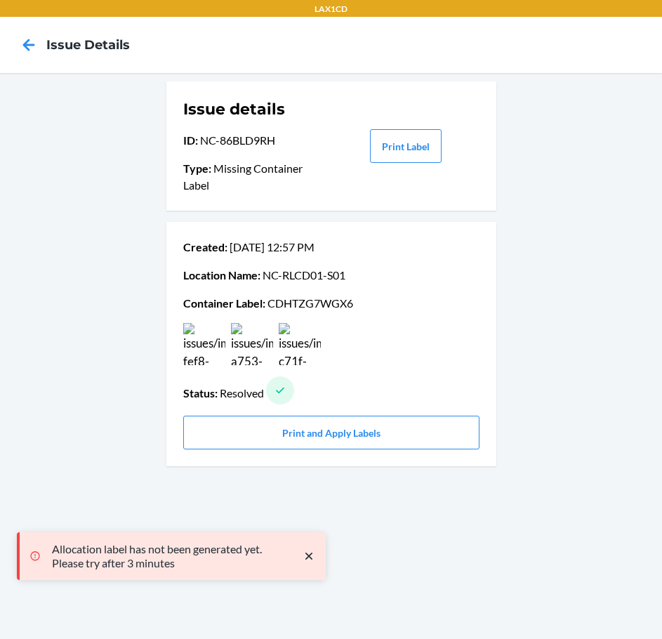
click at [312, 555] on icon "close toast" at bounding box center [309, 556] width 14 height 14
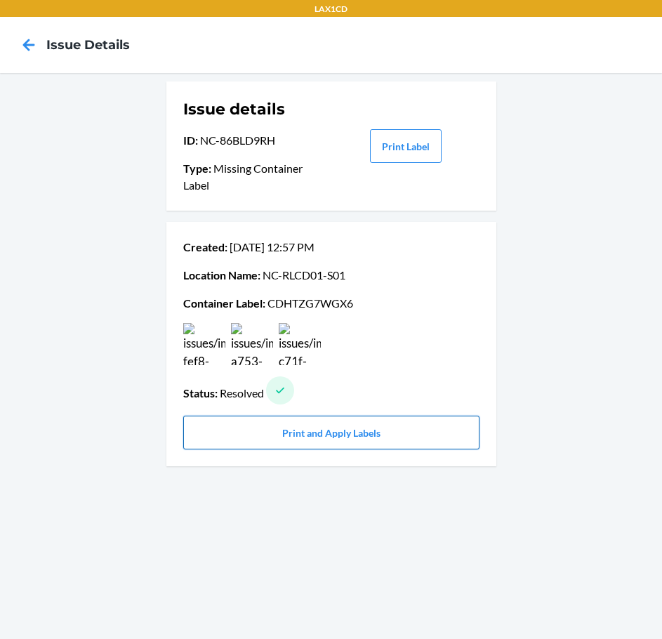
click at [387, 428] on button "Print and Apply Labels" at bounding box center [331, 432] width 296 height 34
click at [359, 433] on button "Print and Apply Labels" at bounding box center [331, 432] width 296 height 34
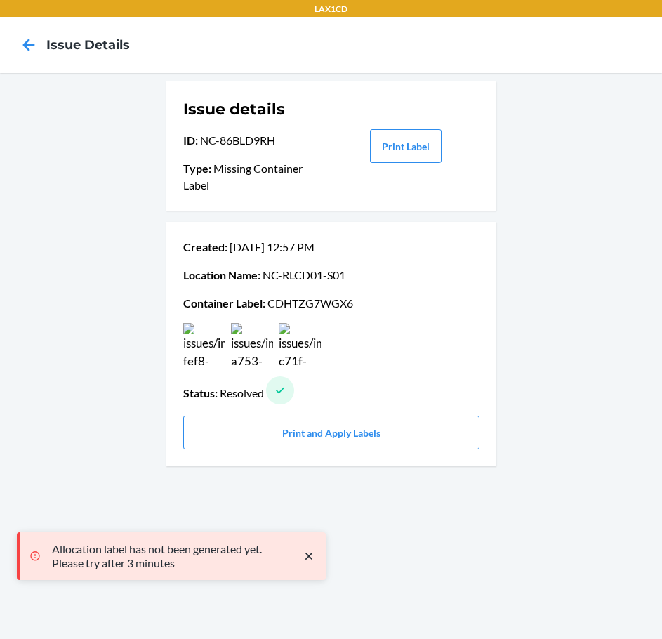
click at [309, 550] on icon "close toast" at bounding box center [309, 556] width 14 height 14
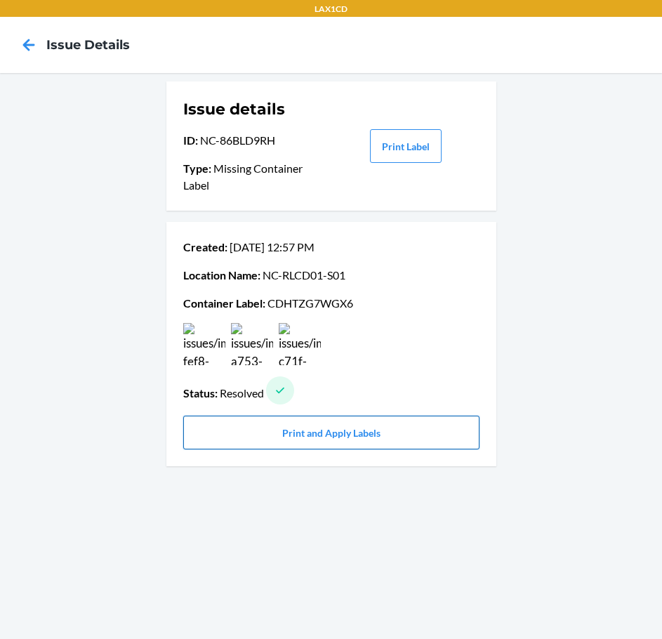
click at [314, 432] on button "Print and Apply Labels" at bounding box center [331, 432] width 296 height 34
click at [341, 434] on button "Print and Apply Labels" at bounding box center [331, 432] width 296 height 34
click at [611, 326] on div "Issue details ID : NC-86BLD9RH Type : Missing Container Label Print Label Creat…" at bounding box center [331, 356] width 662 height 566
click at [89, 380] on div "Issue details ID : NC-86BLD9RH Type : Missing Container Label Print Label Creat…" at bounding box center [331, 356] width 662 height 566
click at [92, 380] on div "Issue details ID : NC-86BLD9RH Type : Missing Container Label Print Label Creat…" at bounding box center [331, 356] width 662 height 566
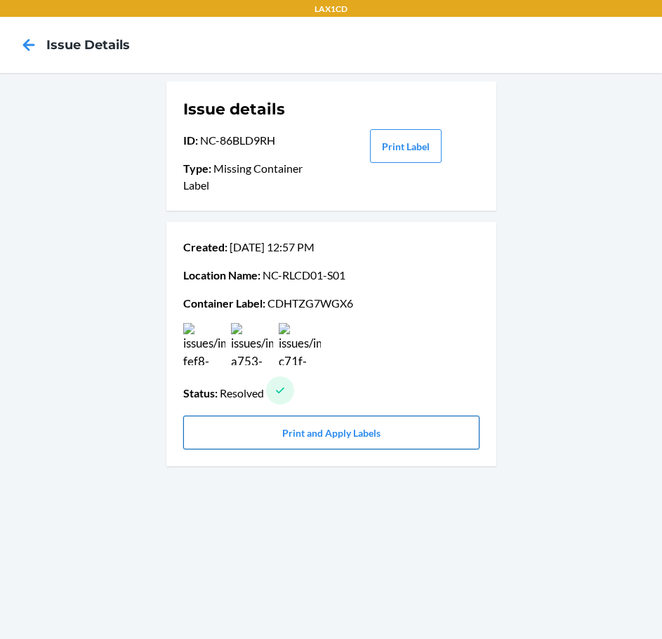
click at [356, 435] on button "Print and Apply Labels" at bounding box center [331, 432] width 296 height 34
click at [335, 441] on button "Print and Apply Labels" at bounding box center [331, 432] width 296 height 34
click at [363, 433] on button "Print and Apply Labels" at bounding box center [331, 432] width 296 height 34
click at [347, 438] on button "Print and Apply Labels" at bounding box center [331, 432] width 296 height 34
click at [405, 137] on button "Print Label" at bounding box center [406, 146] width 72 height 34
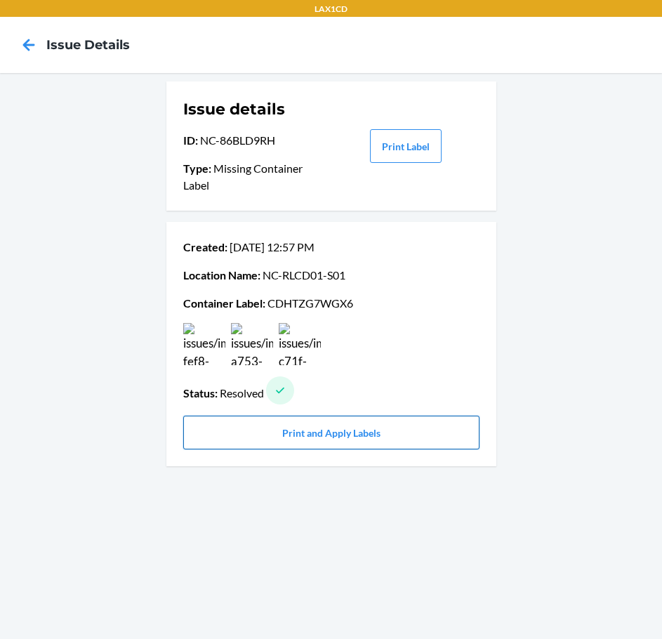
click at [375, 437] on button "Print and Apply Labels" at bounding box center [331, 432] width 296 height 34
click at [364, 439] on button "Print and Apply Labels" at bounding box center [331, 432] width 296 height 34
click at [369, 436] on button "Print and Apply Labels" at bounding box center [331, 432] width 296 height 34
click at [398, 431] on button "Print and Apply Labels" at bounding box center [331, 432] width 296 height 34
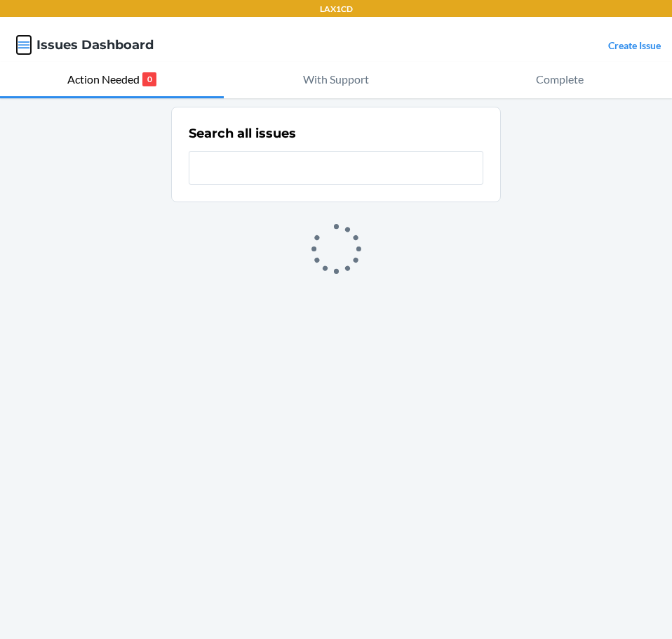
click at [25, 40] on icon "button" at bounding box center [24, 45] width 14 height 14
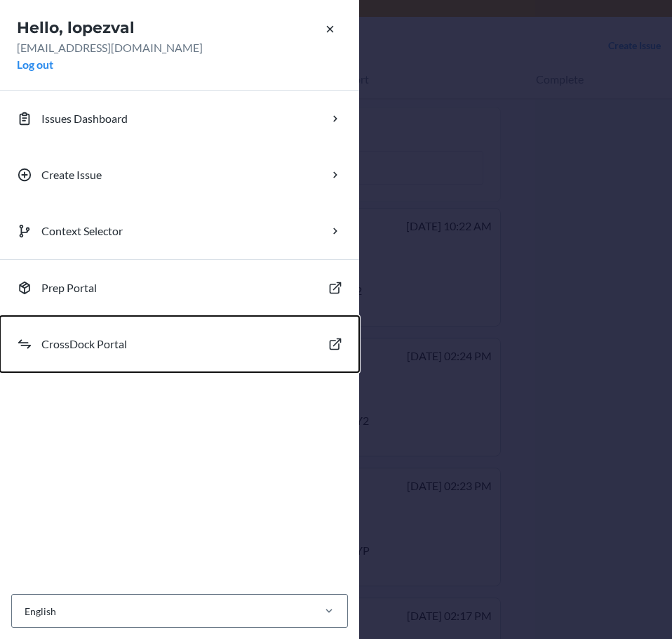
click at [118, 347] on p "CrossDock Portal" at bounding box center [84, 343] width 86 height 17
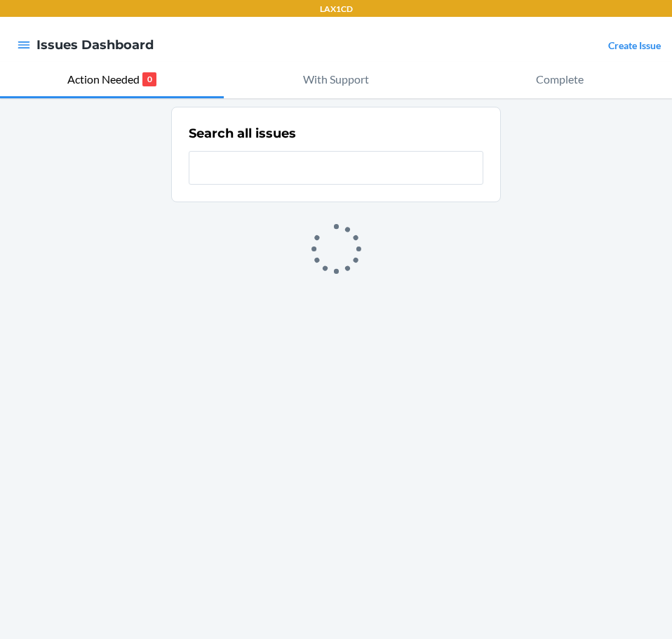
click at [2, 41] on nav "Issues Dashboard Create Issue" at bounding box center [336, 45] width 672 height 56
click at [8, 41] on nav "Issues Dashboard Create Issue" at bounding box center [336, 45] width 672 height 56
click at [30, 49] on icon "button" at bounding box center [24, 45] width 14 height 14
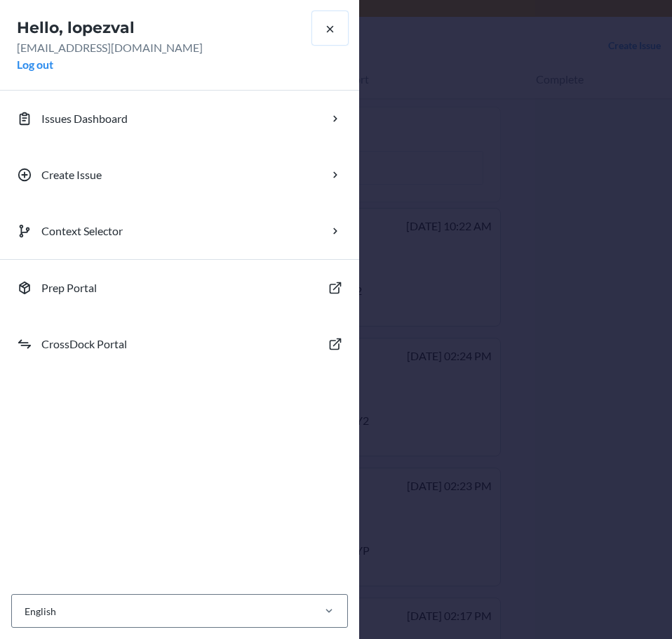
click at [335, 31] on icon "button" at bounding box center [329, 28] width 13 height 13
